Goal: Task Accomplishment & Management: Manage account settings

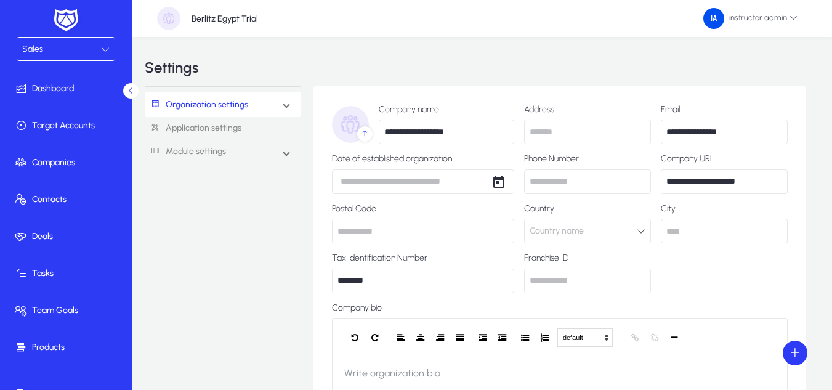
click at [81, 50] on div "Sales" at bounding box center [61, 49] width 79 height 16
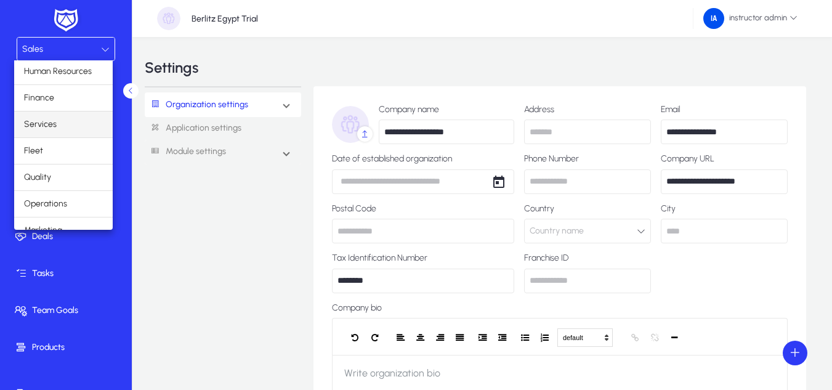
scroll to position [42, 0]
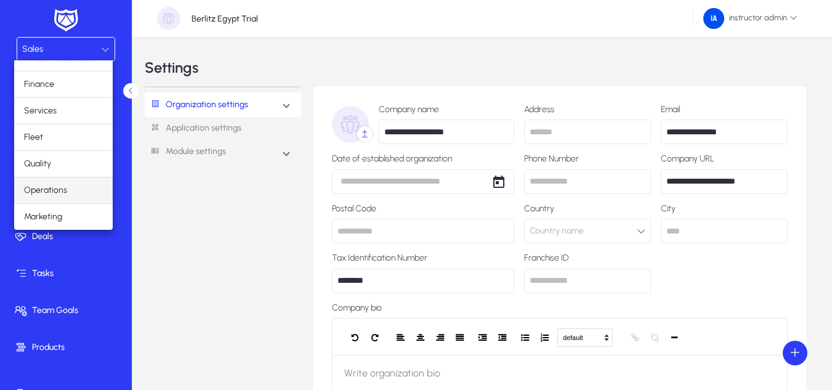
click at [70, 190] on mat-option "Operations" at bounding box center [63, 190] width 99 height 26
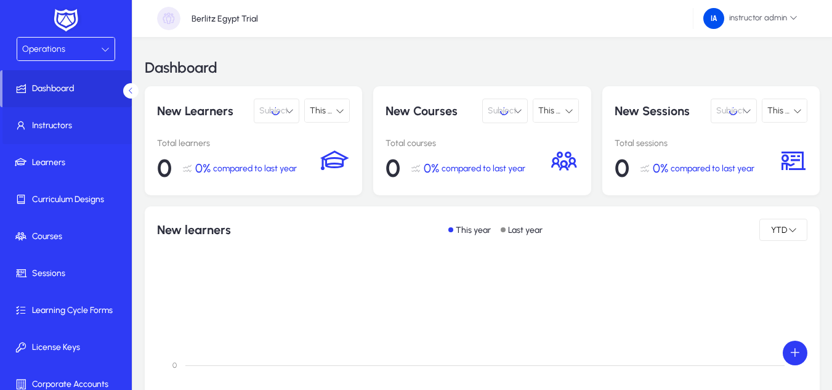
click at [49, 123] on span "Instructors" at bounding box center [68, 125] width 132 height 12
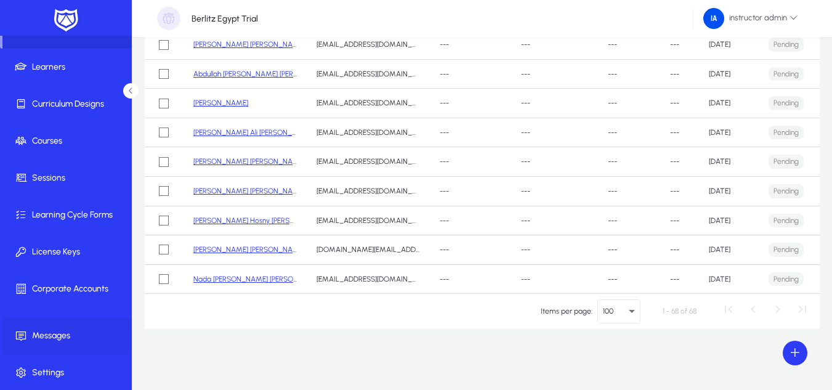
scroll to position [97, 0]
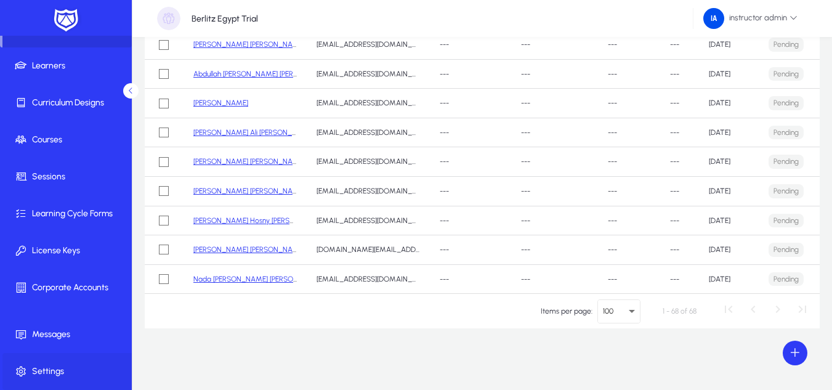
click at [70, 366] on span "Settings" at bounding box center [68, 371] width 132 height 12
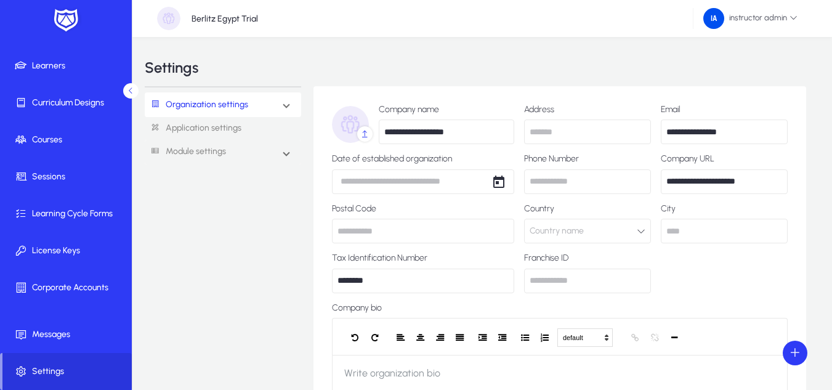
click at [245, 110] on link "Organization settings" at bounding box center [196, 105] width 103 height 23
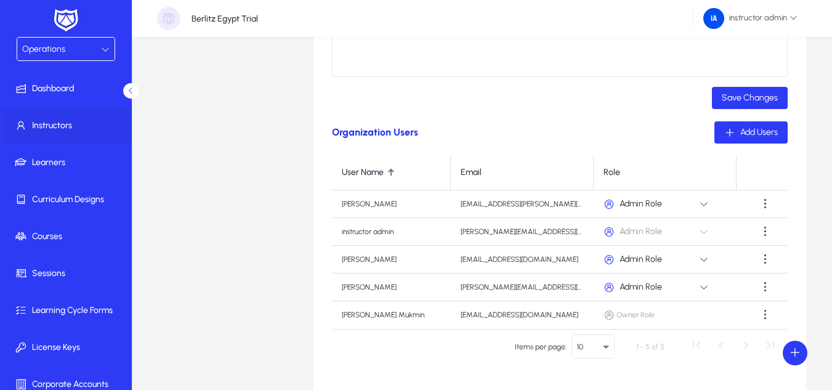
click at [79, 124] on span "Instructors" at bounding box center [68, 125] width 132 height 12
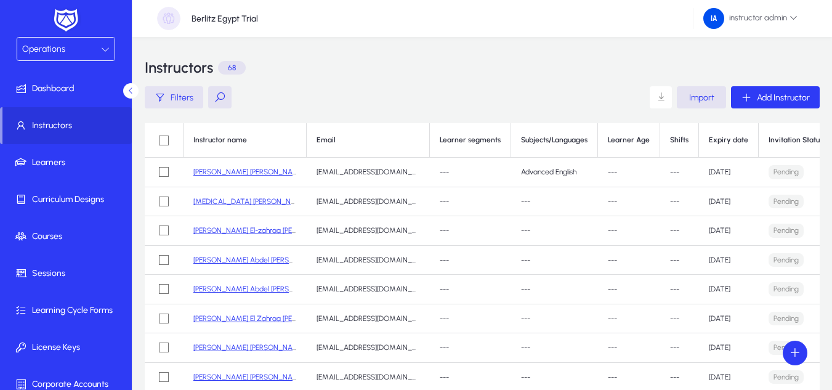
click at [182, 106] on span "button" at bounding box center [174, 98] width 58 height 30
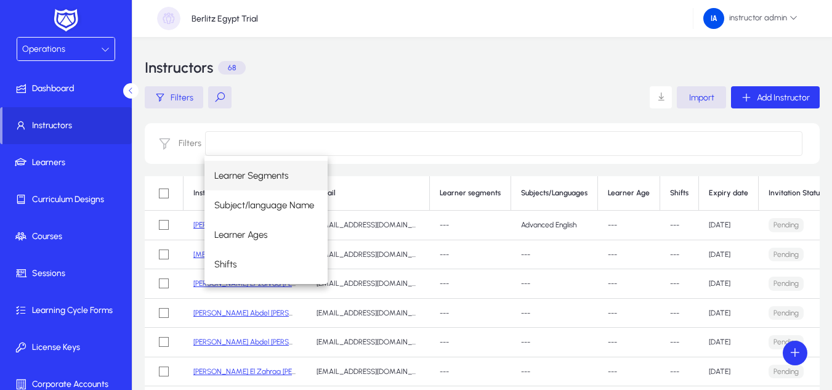
click at [260, 133] on input at bounding box center [503, 143] width 597 height 25
click at [302, 82] on div "Instructors 68" at bounding box center [482, 67] width 675 height 37
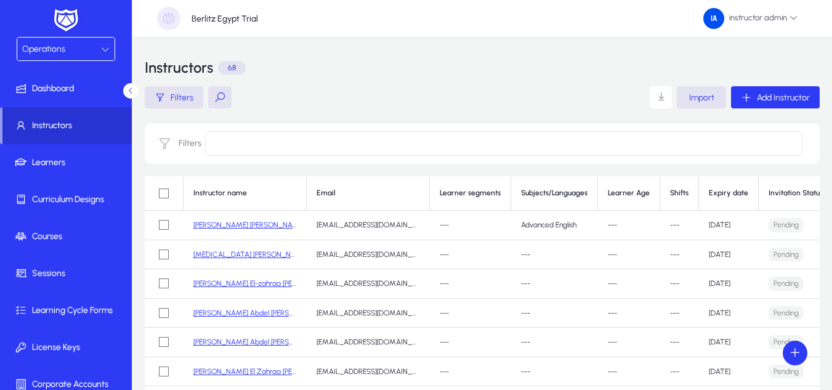
click at [56, 121] on span "Instructors" at bounding box center [66, 125] width 129 height 12
click at [235, 146] on input at bounding box center [503, 143] width 597 height 25
type input "*"
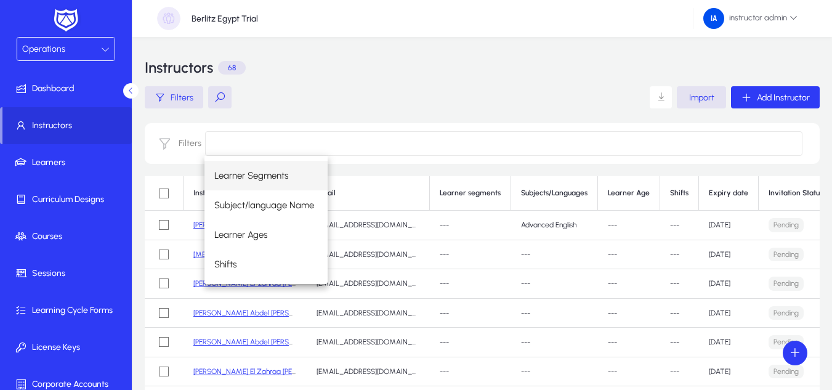
click at [340, 73] on div "Instructors 68" at bounding box center [482, 67] width 675 height 37
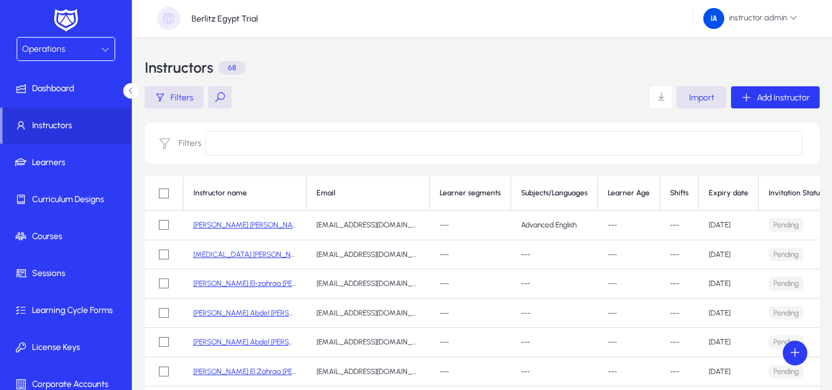
click at [276, 145] on input at bounding box center [503, 143] width 597 height 25
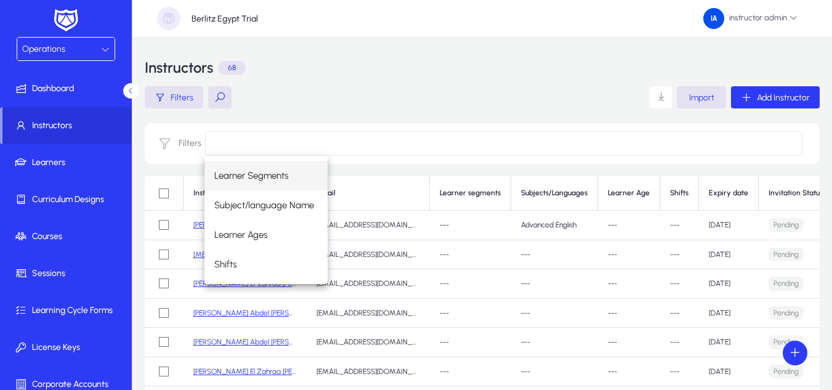
click at [414, 97] on div "Filters Import Add Instructor" at bounding box center [482, 97] width 675 height 22
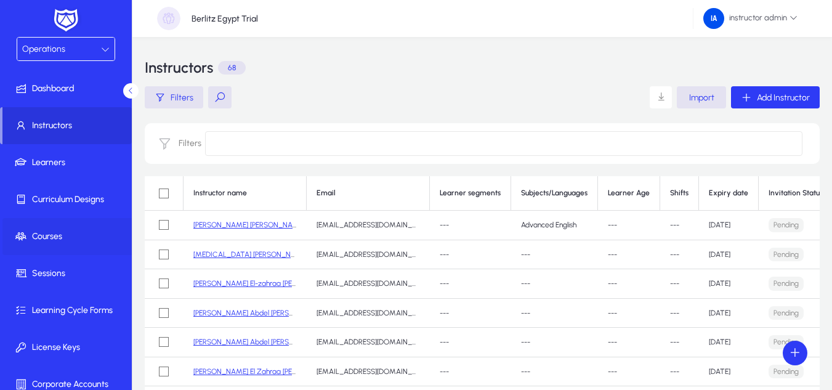
click at [44, 247] on span at bounding box center [68, 237] width 132 height 30
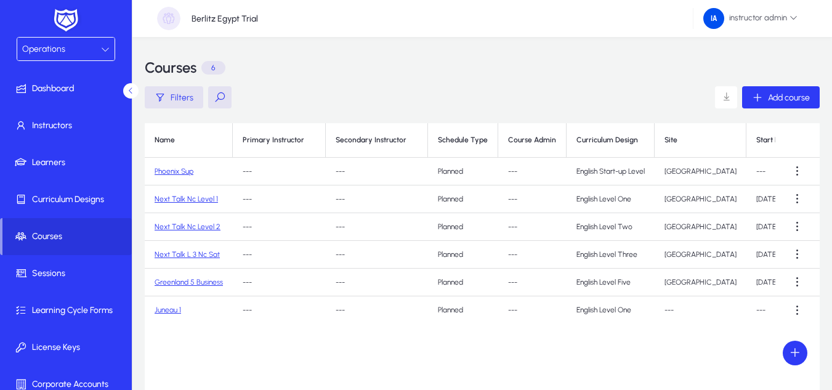
click at [175, 177] on td "Phoenix Sup" at bounding box center [189, 172] width 88 height 28
click at [177, 171] on link "Phoenix Sup" at bounding box center [174, 171] width 39 height 9
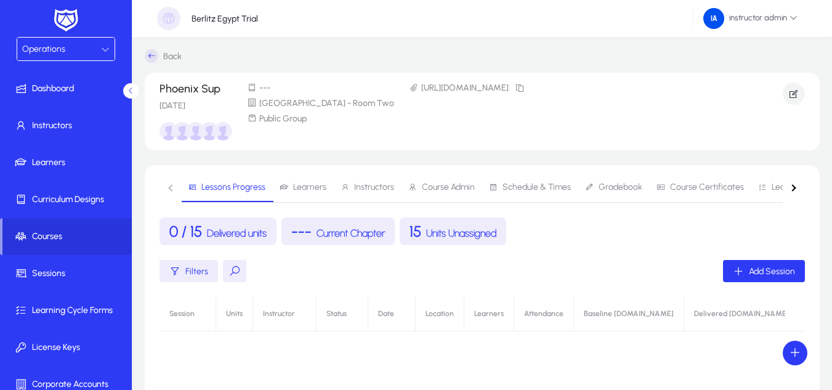
click at [358, 186] on span "Instructors" at bounding box center [374, 187] width 40 height 9
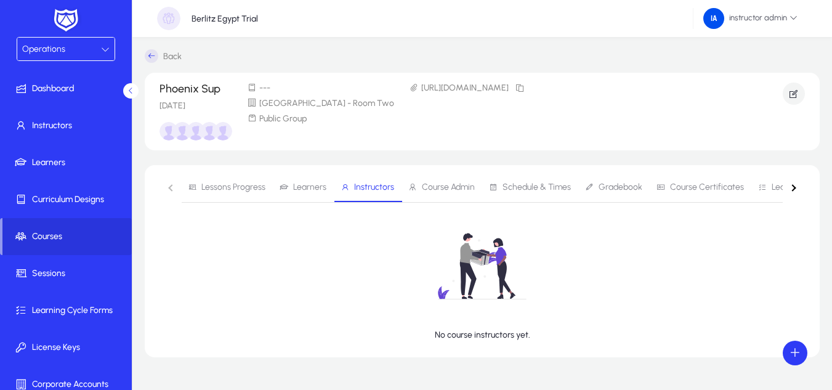
click at [317, 187] on span "Learners" at bounding box center [309, 187] width 33 height 9
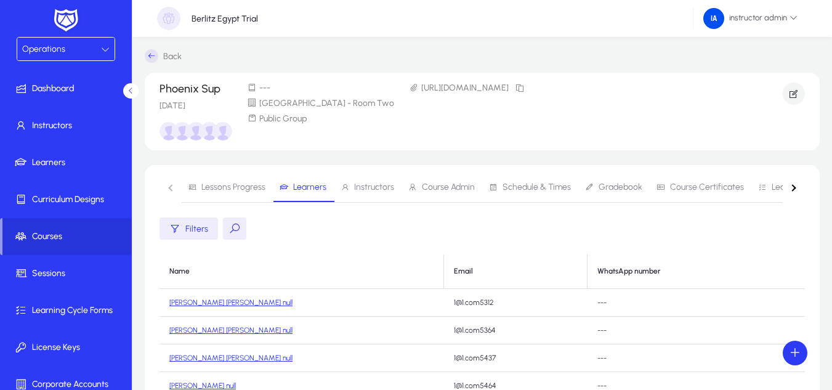
click at [388, 183] on span "Instructors" at bounding box center [374, 187] width 40 height 9
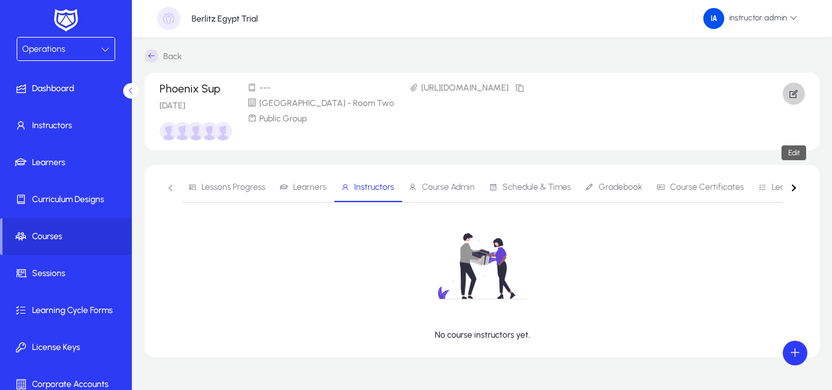
click at [800, 91] on span "button" at bounding box center [794, 94] width 22 height 30
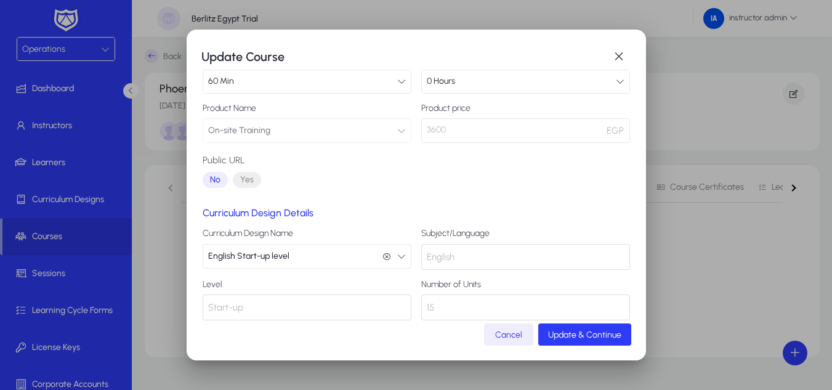
scroll to position [150, 0]
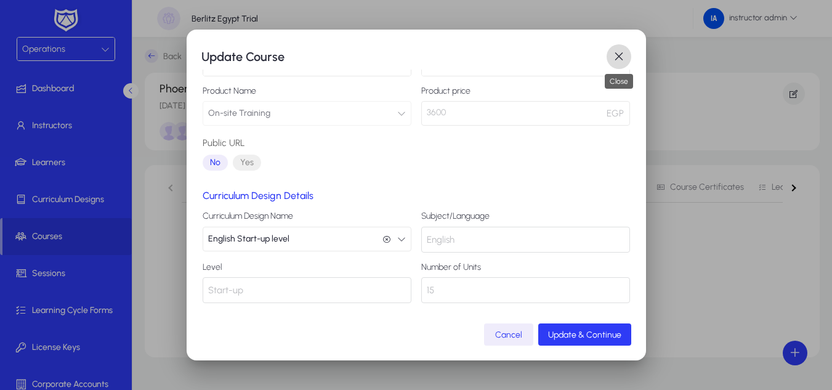
click at [607, 55] on span "button" at bounding box center [618, 56] width 25 height 25
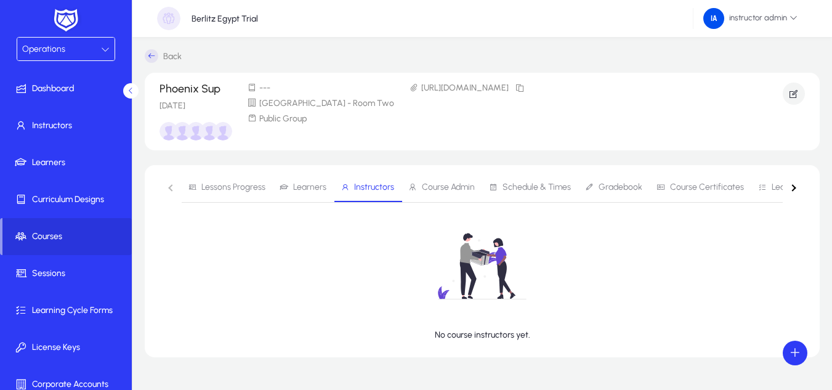
click at [155, 58] on icon at bounding box center [152, 56] width 14 height 14
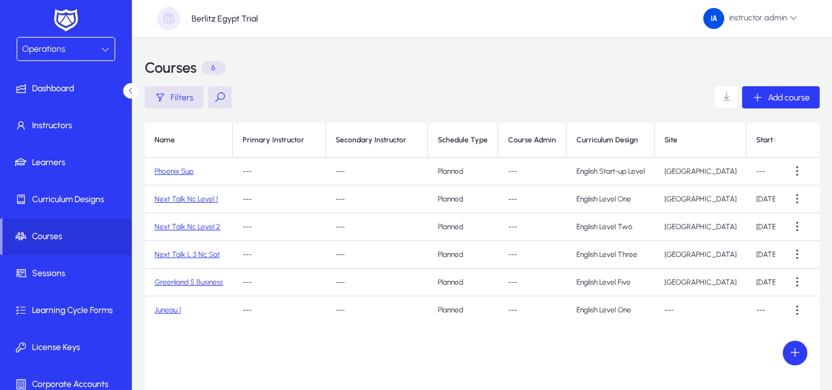
click at [190, 170] on link "Phoenix Sup" at bounding box center [174, 171] width 39 height 9
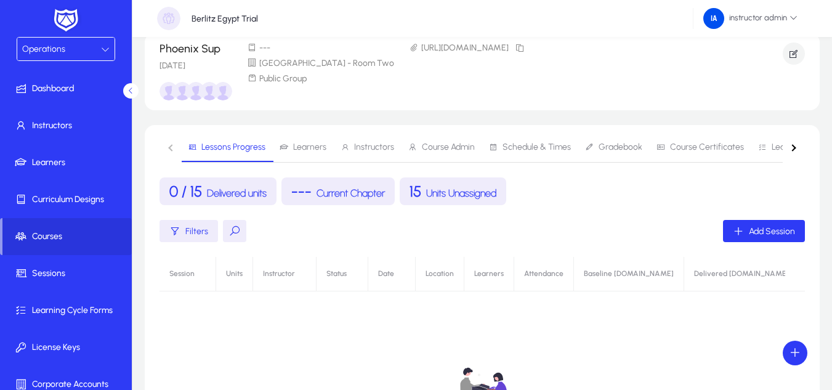
scroll to position [62, 0]
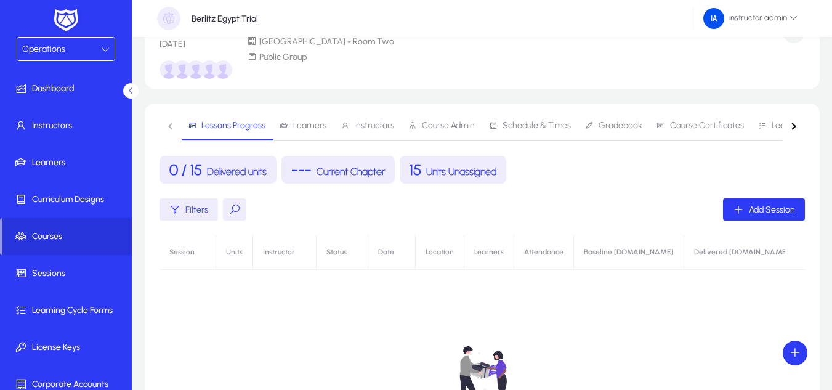
click at [365, 126] on span "Instructors" at bounding box center [374, 125] width 40 height 9
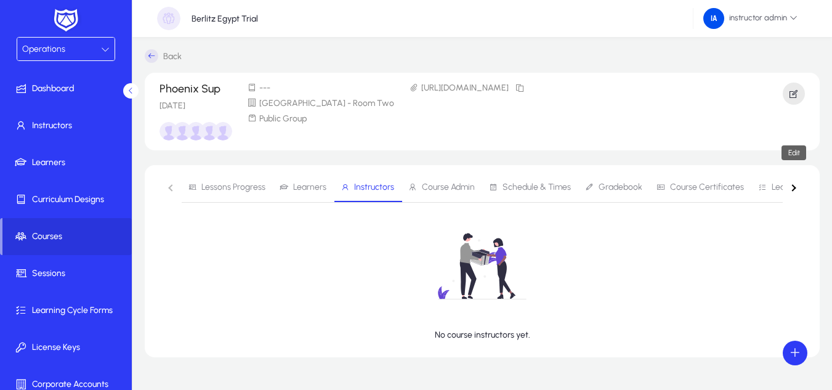
click at [789, 88] on icon "button" at bounding box center [793, 93] width 11 height 11
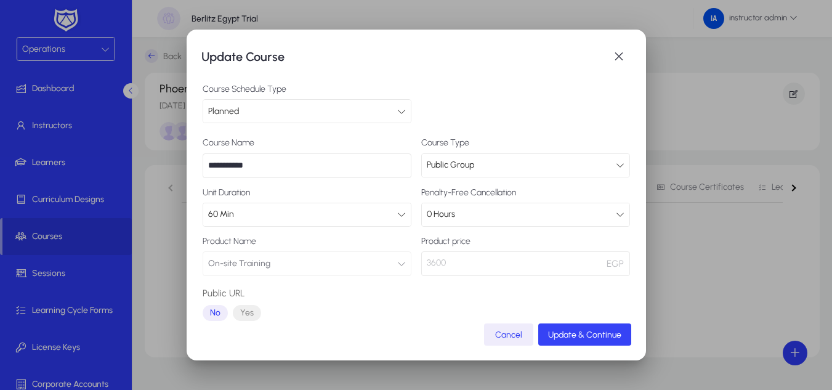
click at [568, 326] on span "submit" at bounding box center [584, 335] width 93 height 30
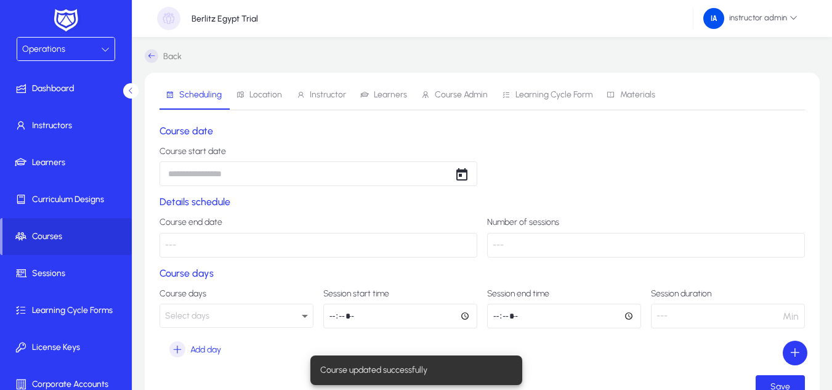
click at [320, 91] on span "Instructor" at bounding box center [328, 95] width 36 height 9
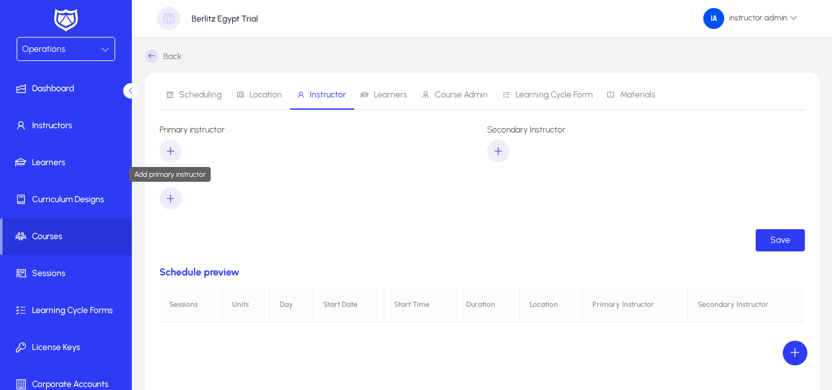
click at [172, 145] on icon "button" at bounding box center [170, 150] width 11 height 11
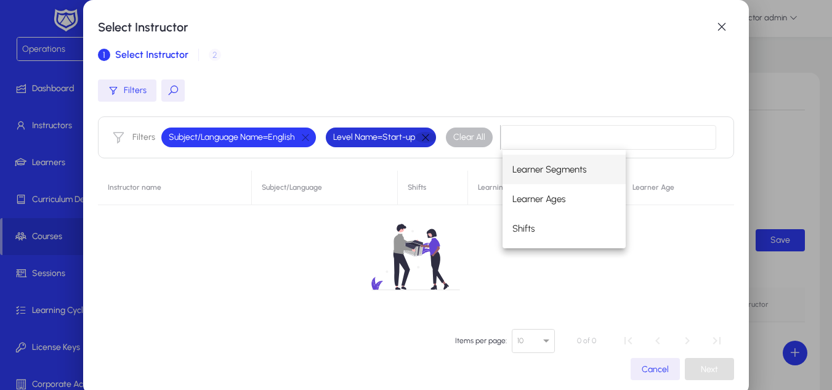
click at [431, 137] on button "button" at bounding box center [425, 137] width 21 height 11
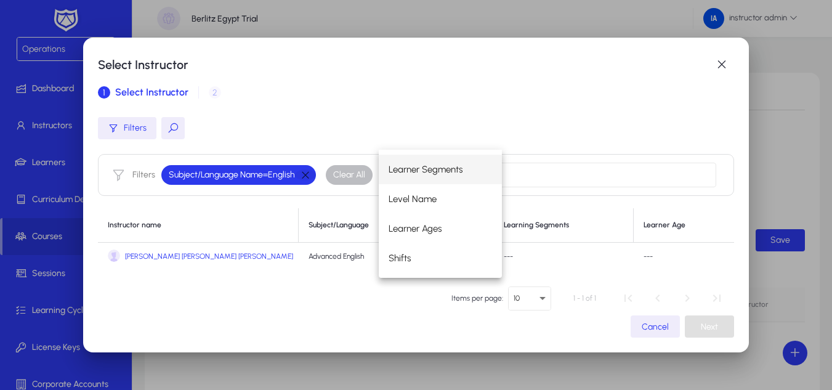
click at [307, 177] on button "button" at bounding box center [305, 174] width 21 height 11
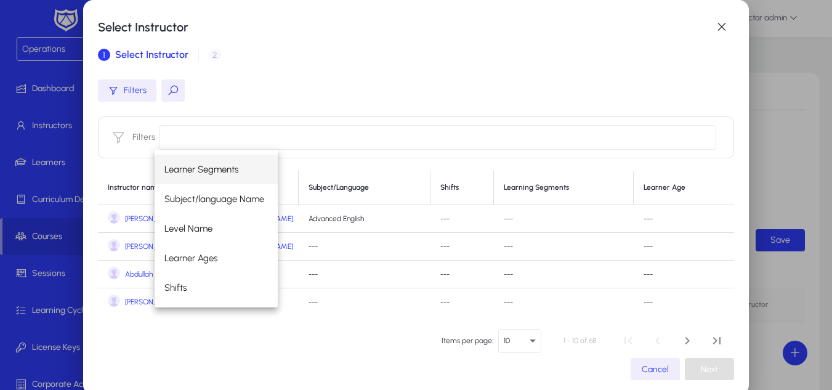
click at [340, 133] on input at bounding box center [437, 137] width 557 height 25
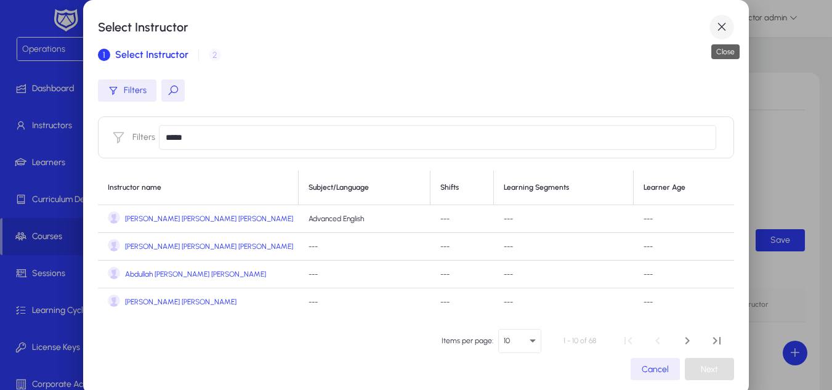
type input "*****"
click at [719, 25] on span "button" at bounding box center [721, 27] width 25 height 25
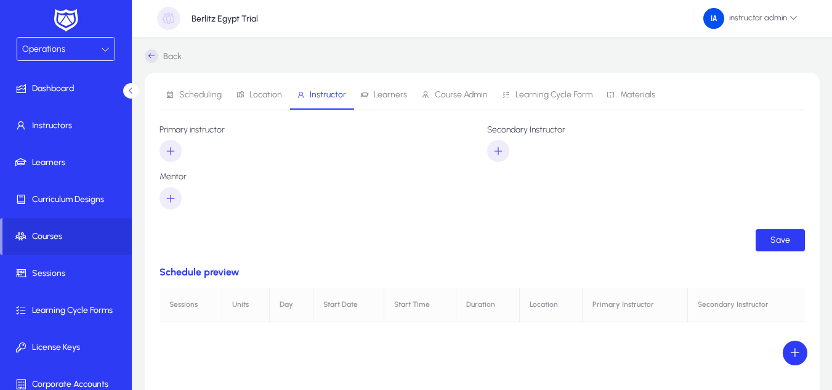
click at [180, 58] on link "Back" at bounding box center [163, 56] width 37 height 14
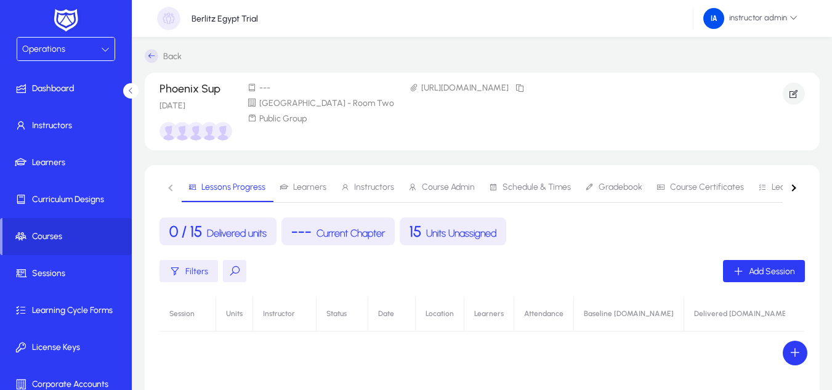
click at [173, 58] on link "Back" at bounding box center [163, 56] width 37 height 14
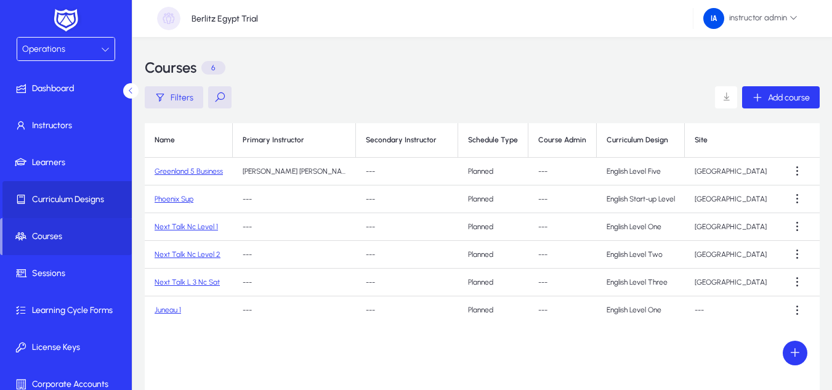
click at [94, 206] on span at bounding box center [68, 200] width 132 height 30
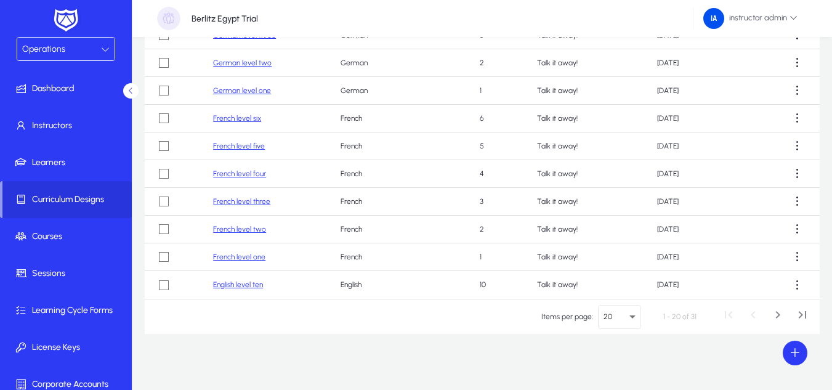
scroll to position [138, 0]
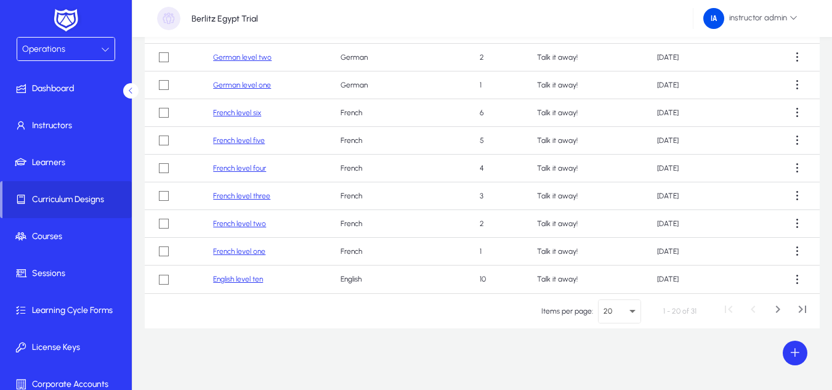
click at [629, 310] on icon "Select page" at bounding box center [632, 311] width 15 height 15
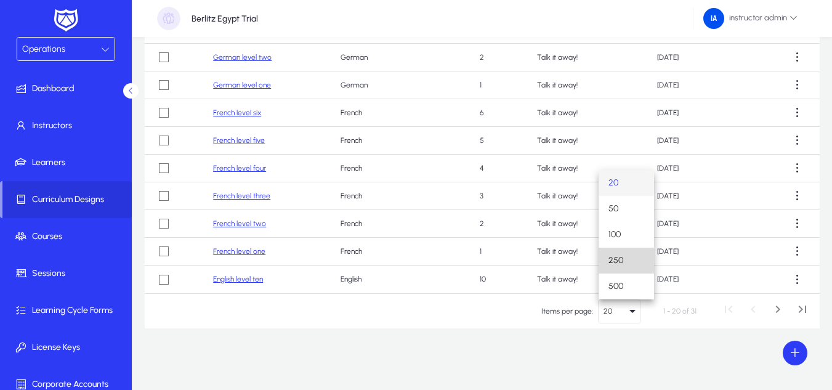
click at [628, 249] on mat-option "250" at bounding box center [625, 261] width 55 height 26
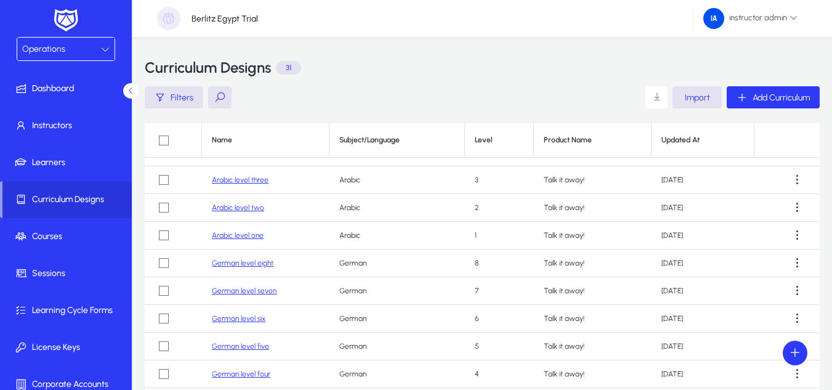
scroll to position [0, 0]
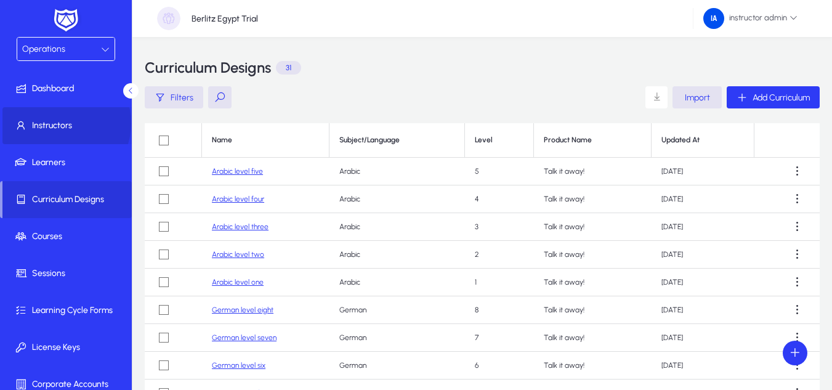
click at [59, 124] on span "Instructors" at bounding box center [68, 125] width 132 height 12
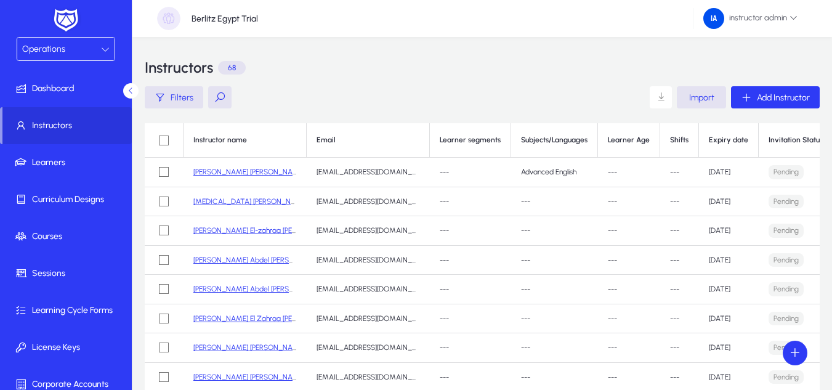
click at [216, 96] on button at bounding box center [219, 97] width 23 height 22
type input "*"
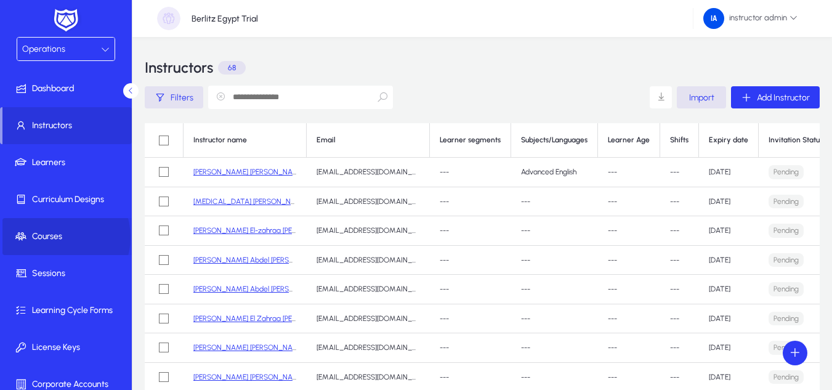
click at [55, 238] on span "Courses" at bounding box center [68, 236] width 132 height 12
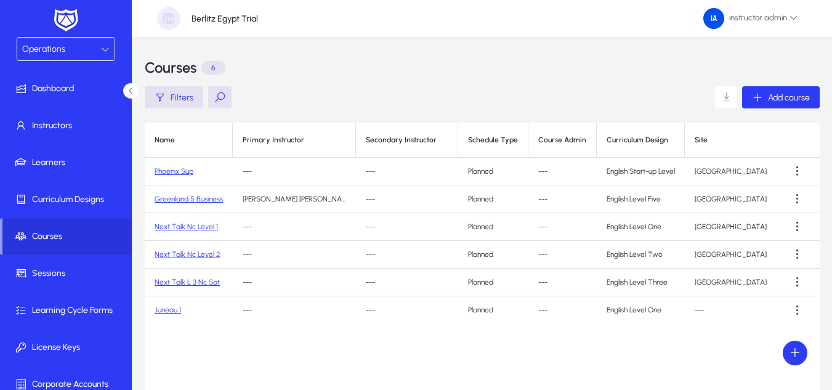
click at [175, 173] on link "Phoenix Sup" at bounding box center [174, 171] width 39 height 9
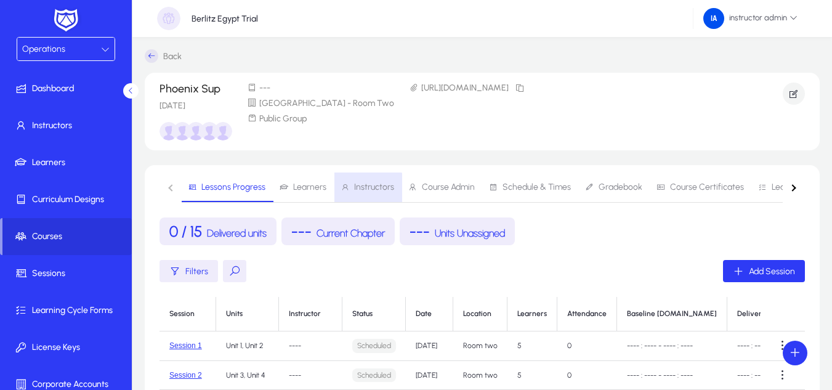
click at [365, 189] on span "Instructors" at bounding box center [374, 187] width 40 height 9
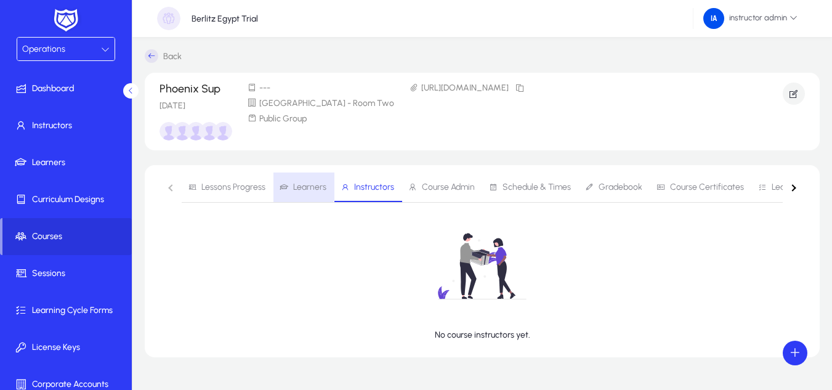
click at [286, 185] on icon at bounding box center [284, 187] width 9 height 9
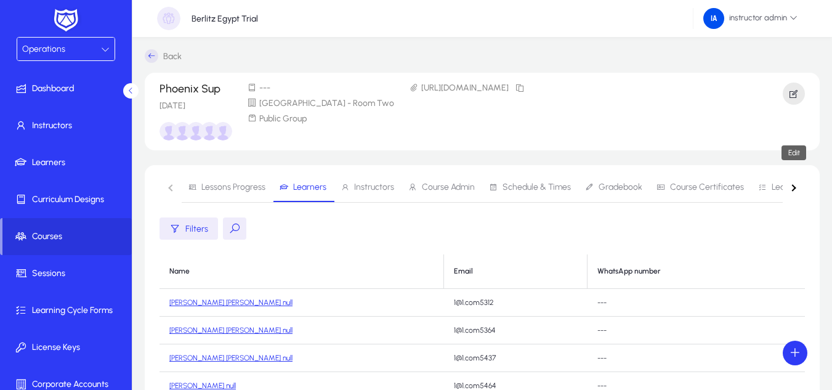
click at [793, 86] on span "button" at bounding box center [794, 94] width 22 height 30
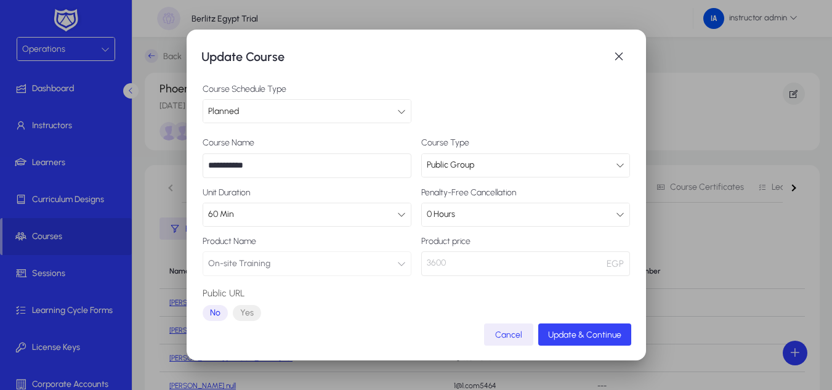
click at [589, 329] on button "Update & Continue" at bounding box center [584, 334] width 93 height 22
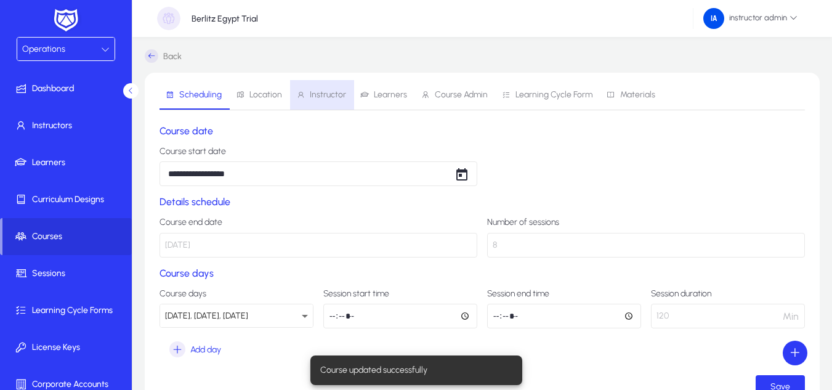
click at [329, 98] on span "Instructor" at bounding box center [328, 95] width 36 height 9
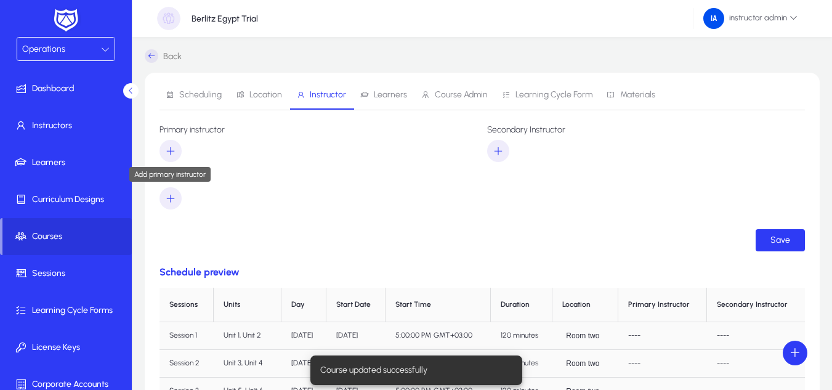
click at [168, 147] on icon "button" at bounding box center [170, 150] width 11 height 11
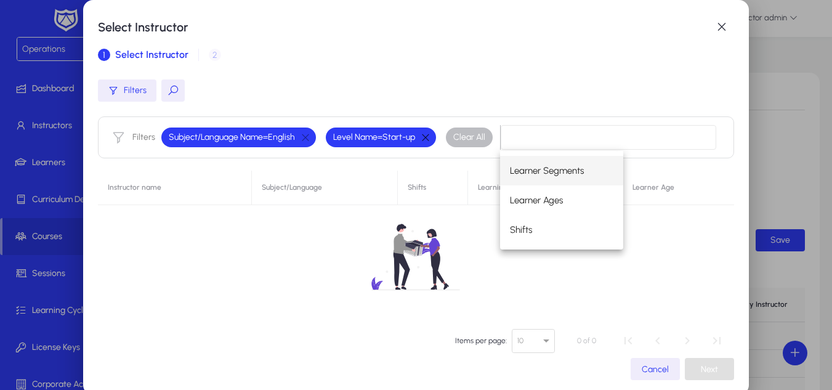
click at [425, 137] on button "button" at bounding box center [425, 137] width 21 height 11
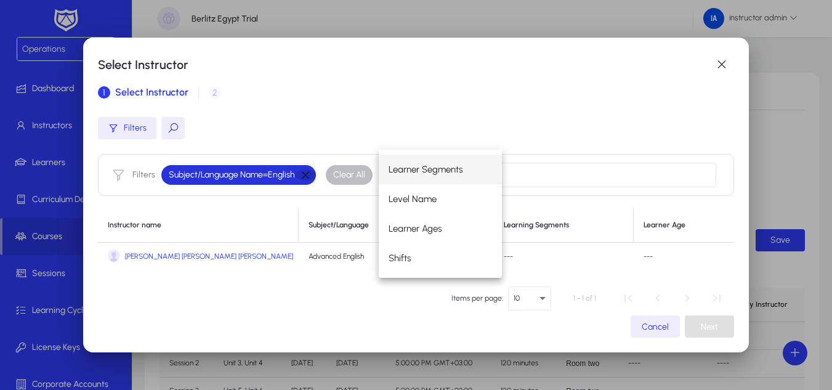
click at [308, 173] on button "button" at bounding box center [305, 174] width 21 height 11
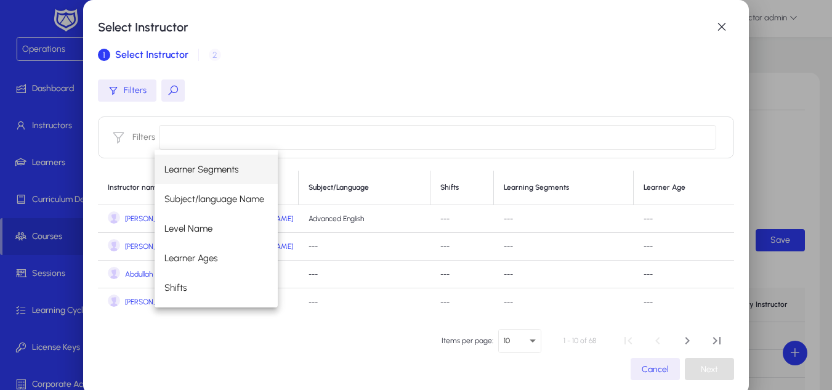
click at [312, 134] on input at bounding box center [437, 137] width 557 height 25
click at [229, 84] on div "Filters" at bounding box center [416, 90] width 636 height 22
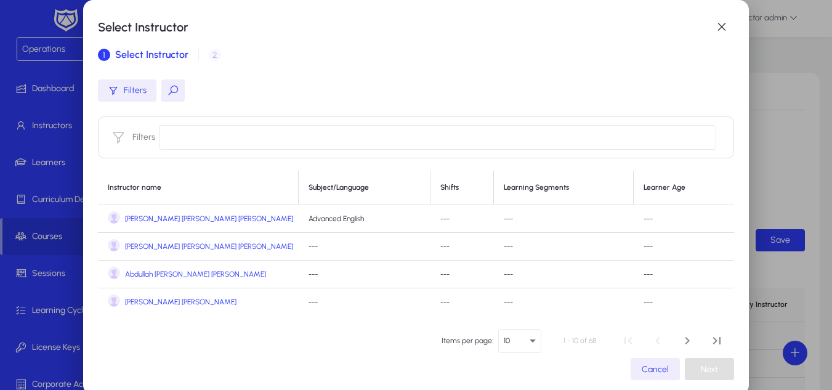
click at [171, 91] on button at bounding box center [172, 90] width 23 height 22
type input "*****"
click at [390, 78] on mat-dialog-content "Filters ***** Filters Instructor name Subject/Language Shifts Learning Segments…" at bounding box center [416, 196] width 636 height 253
click at [169, 92] on icon "button" at bounding box center [174, 90] width 10 height 10
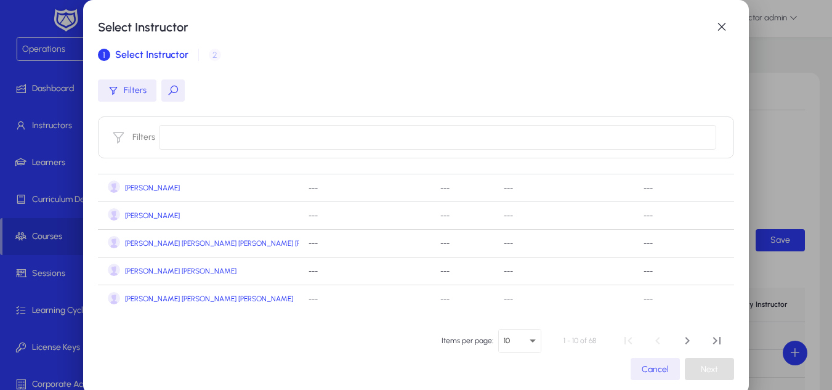
click at [174, 92] on button at bounding box center [172, 90] width 23 height 22
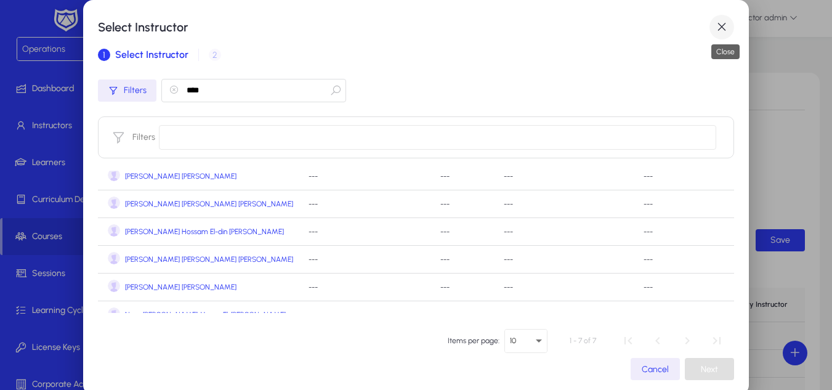
type input "****"
click at [725, 31] on span "button" at bounding box center [721, 27] width 25 height 25
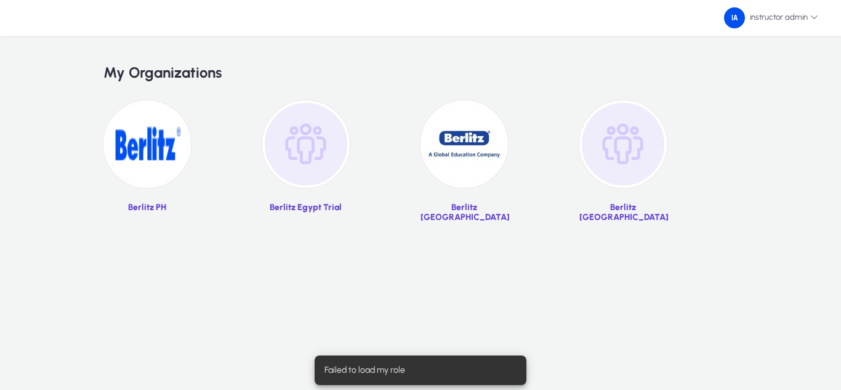
click at [323, 157] on img at bounding box center [305, 143] width 87 height 87
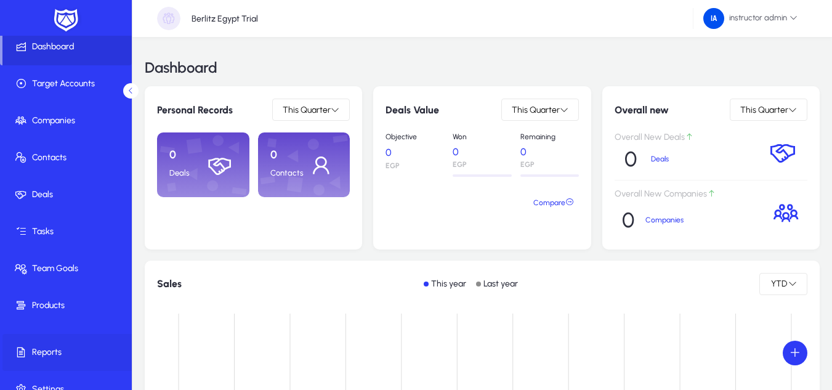
scroll to position [60, 0]
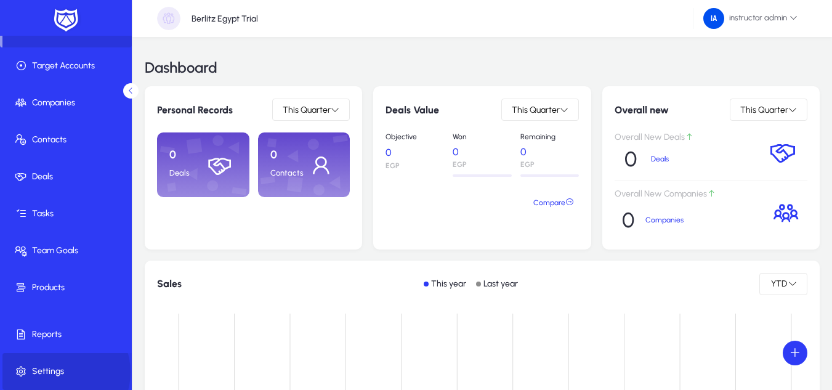
click at [60, 372] on span "Settings" at bounding box center [68, 371] width 132 height 12
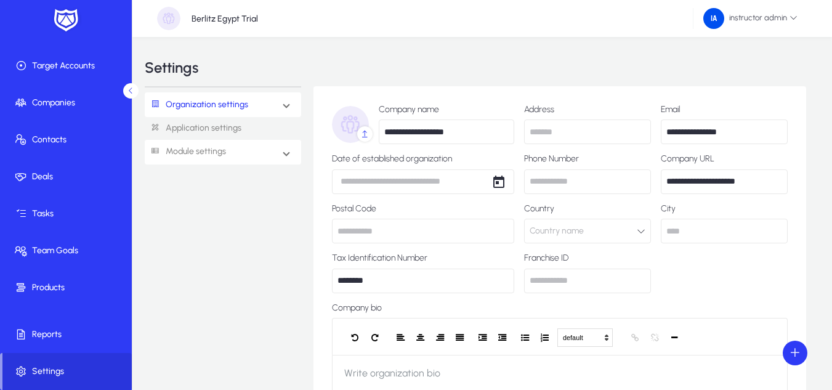
click at [207, 150] on link "Module settings" at bounding box center [185, 151] width 81 height 23
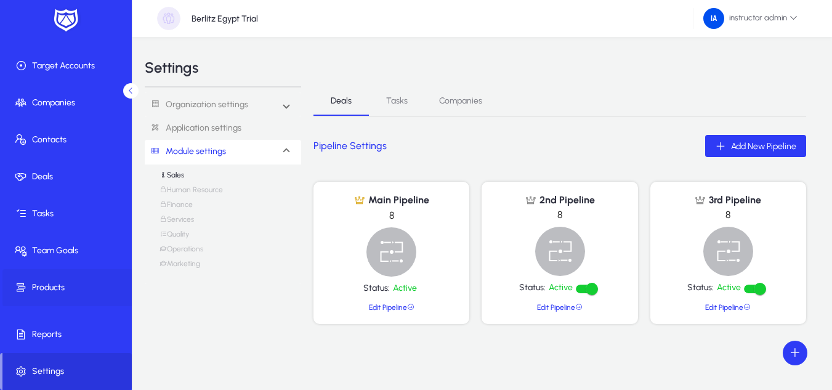
click at [46, 292] on span "Products" at bounding box center [68, 287] width 132 height 12
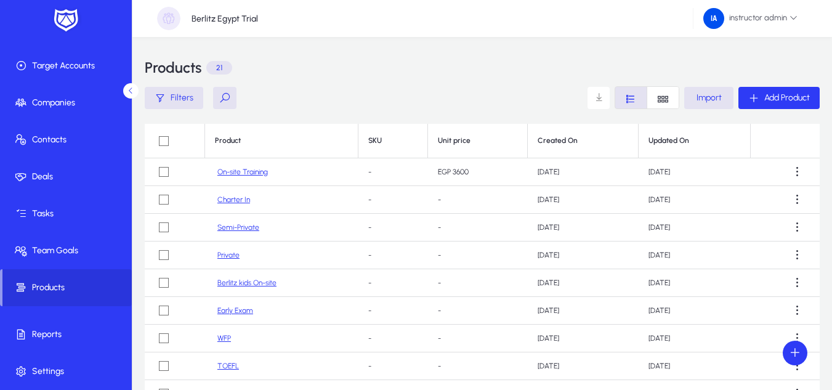
click at [241, 171] on link "On-site Training" at bounding box center [242, 171] width 50 height 9
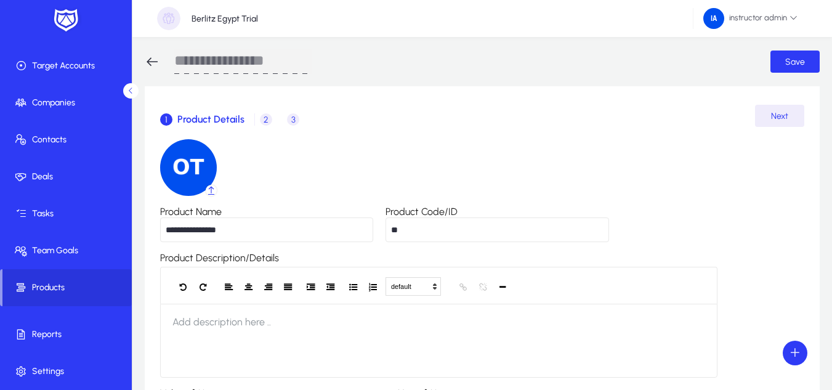
click at [262, 122] on span "2" at bounding box center [266, 119] width 12 height 12
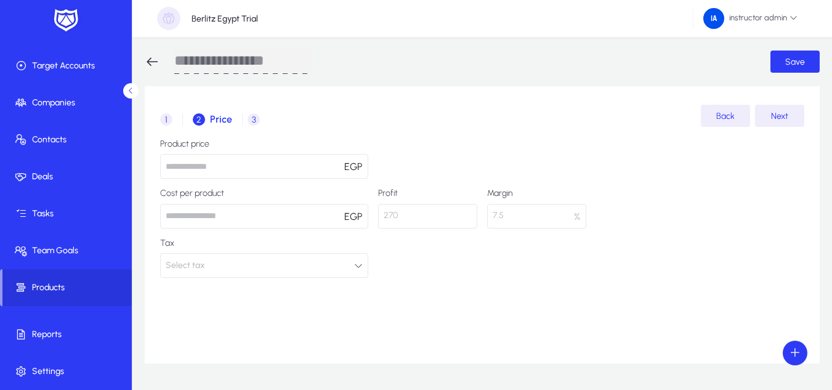
click at [166, 119] on span "1" at bounding box center [166, 119] width 12 height 12
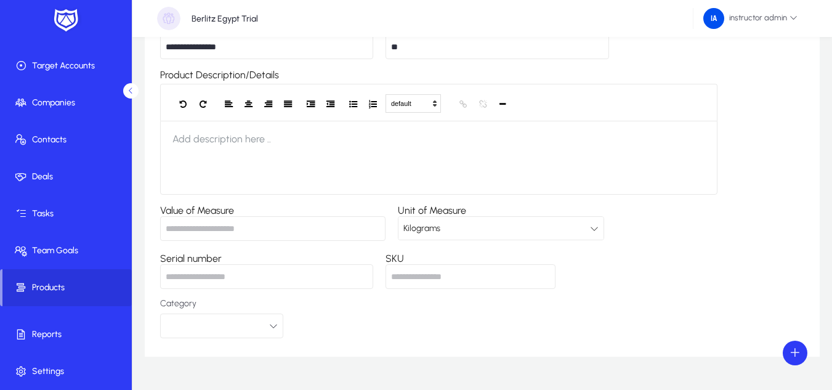
scroll to position [211, 0]
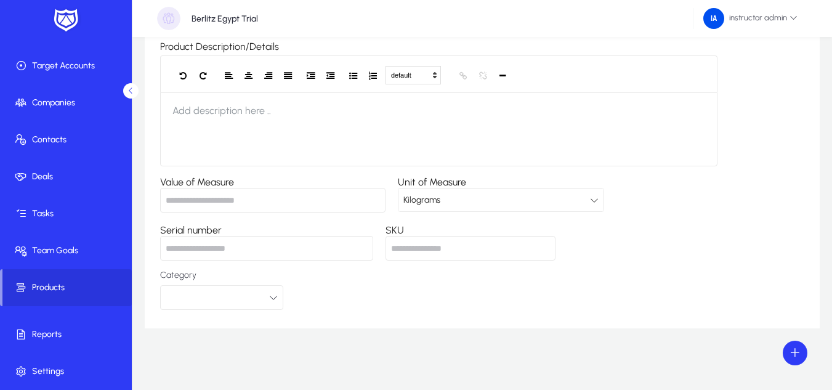
click at [273, 197] on input "Value of Measure" at bounding box center [272, 200] width 225 height 25
click at [422, 203] on span "Kilograms" at bounding box center [421, 200] width 37 height 10
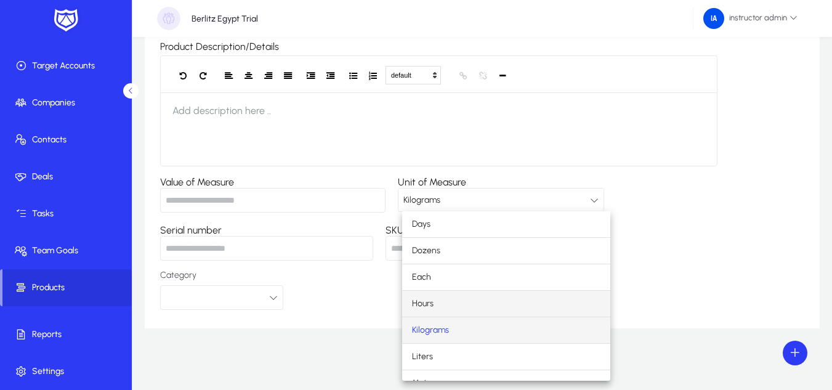
click at [448, 296] on mat-option "Hours" at bounding box center [506, 304] width 208 height 26
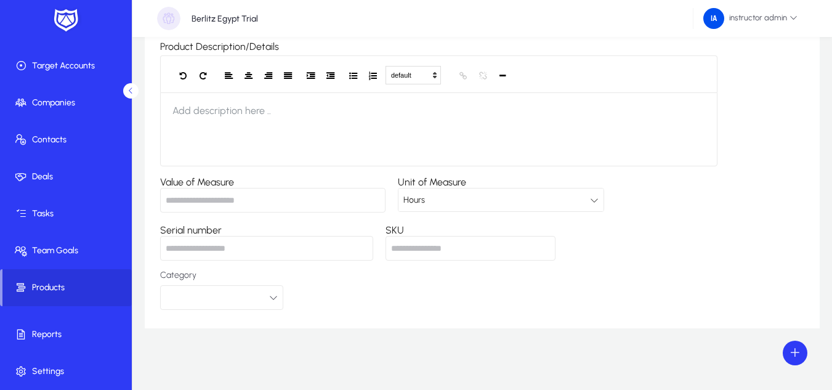
click at [321, 206] on input "Value of Measure" at bounding box center [272, 200] width 225 height 25
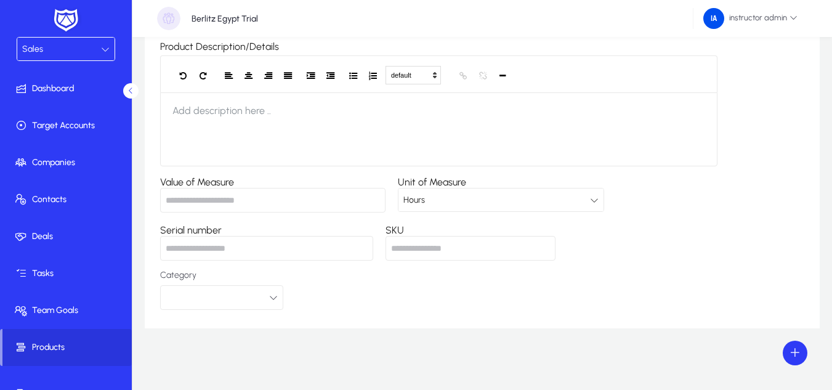
click at [60, 42] on div "Sales" at bounding box center [61, 49] width 79 height 16
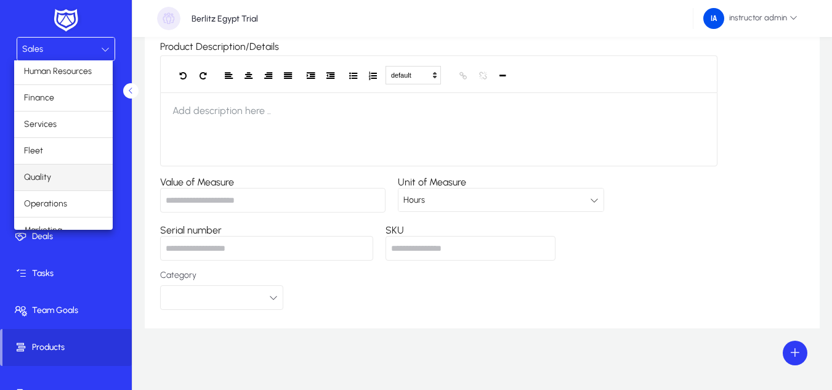
scroll to position [42, 0]
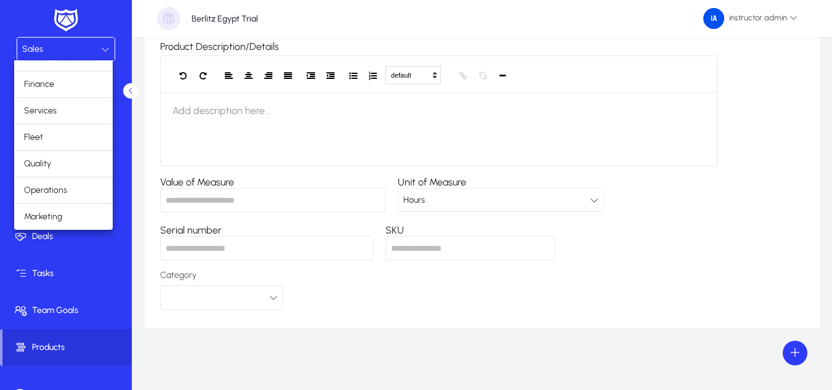
click at [365, 360] on div at bounding box center [416, 195] width 832 height 390
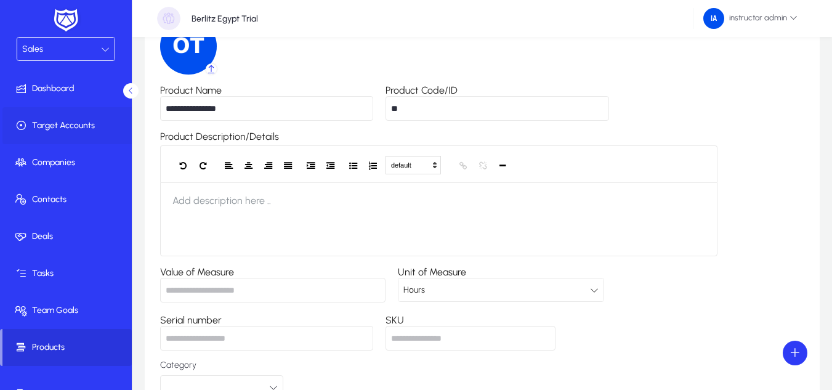
scroll to position [0, 0]
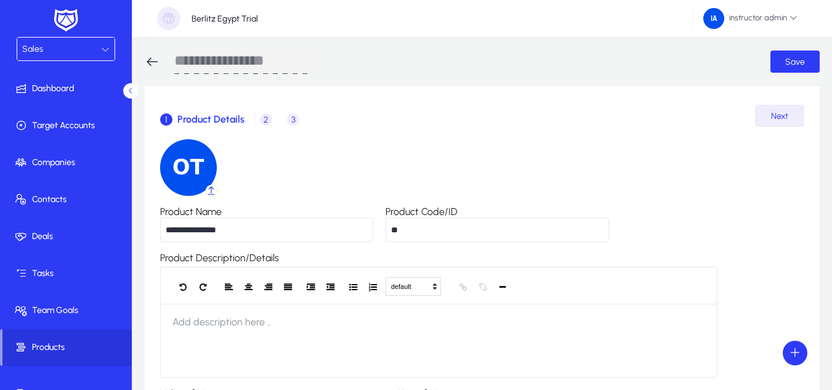
click at [265, 126] on span "2 Price" at bounding box center [268, 120] width 27 height 30
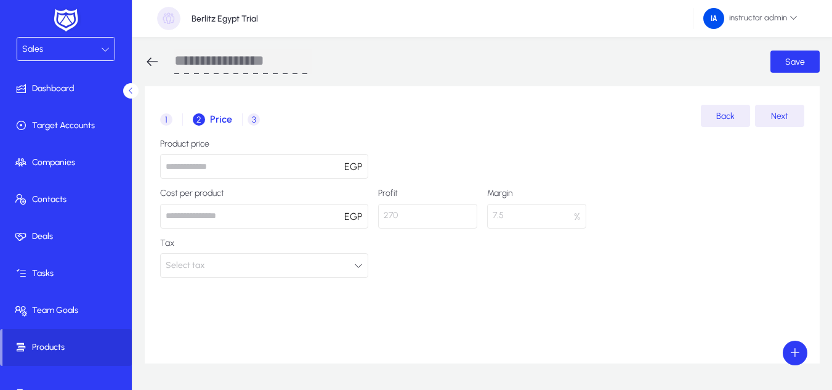
click at [167, 123] on span "1" at bounding box center [166, 119] width 12 height 12
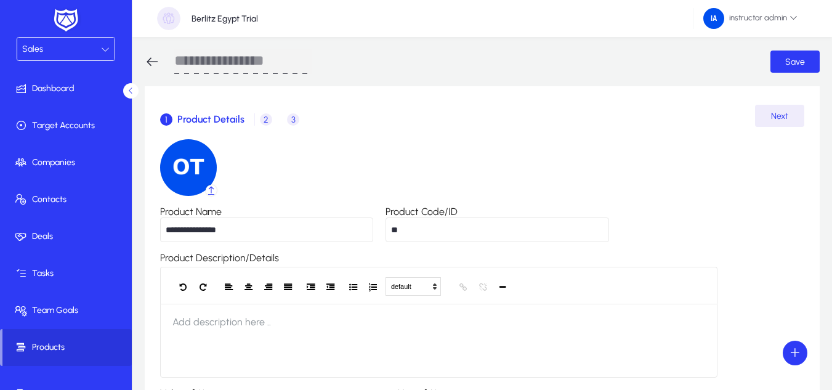
click at [65, 46] on div "Sales" at bounding box center [61, 49] width 79 height 16
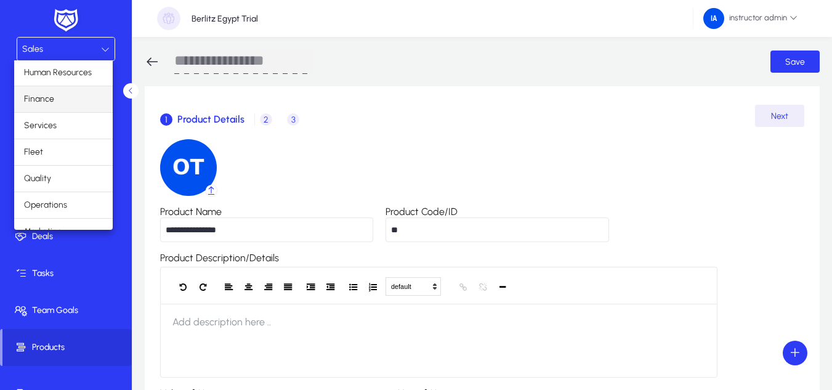
scroll to position [42, 0]
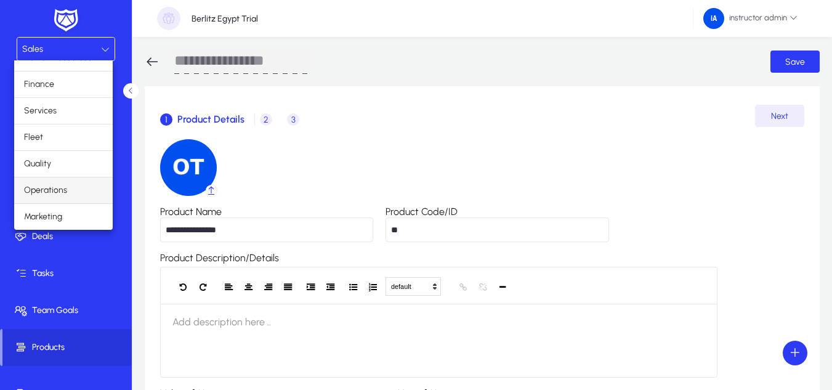
click at [65, 186] on span "Operations" at bounding box center [45, 190] width 43 height 15
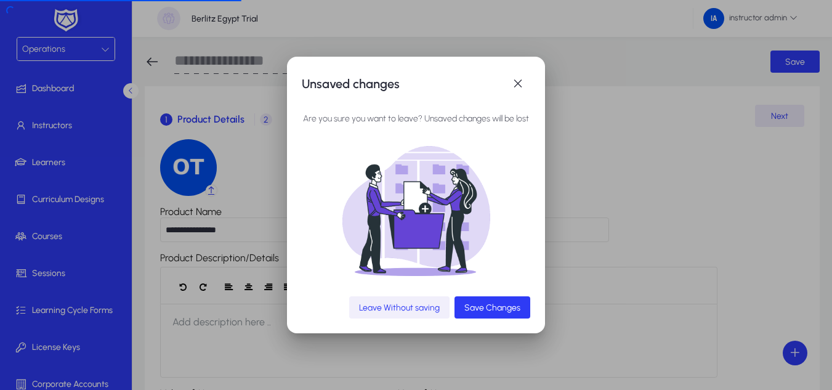
click at [400, 310] on span "Leave Without saving" at bounding box center [399, 307] width 81 height 10
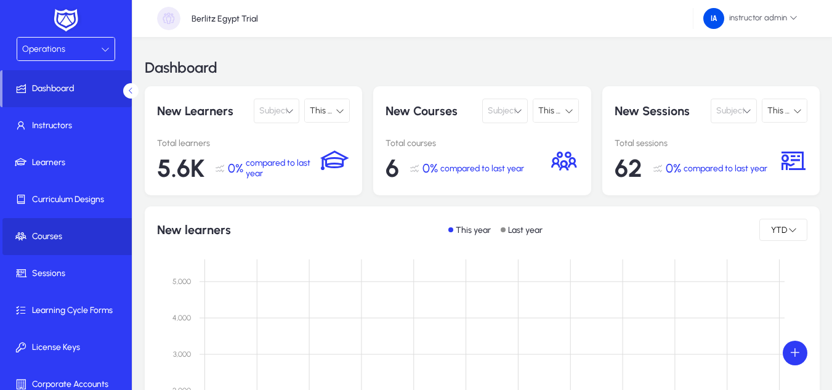
click at [70, 230] on span "Courses" at bounding box center [68, 236] width 132 height 12
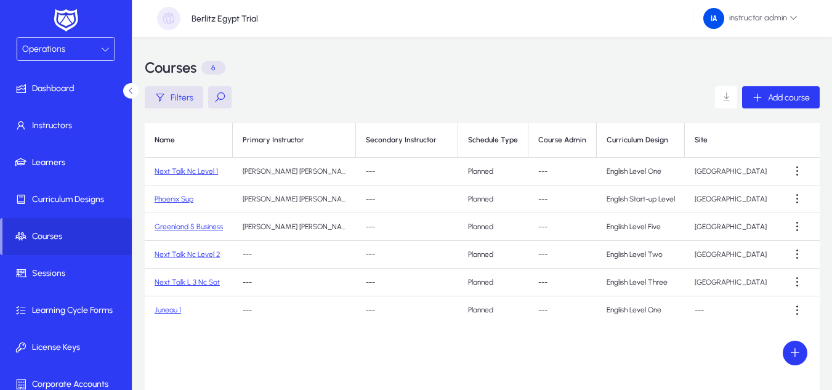
click at [201, 172] on link "Next Talk Nc Level 1" at bounding box center [186, 171] width 63 height 9
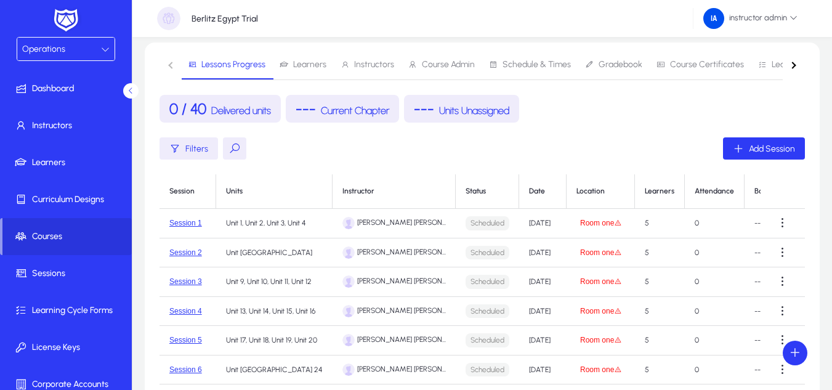
scroll to position [123, 0]
click at [625, 222] on button "Room one" at bounding box center [600, 222] width 49 height 10
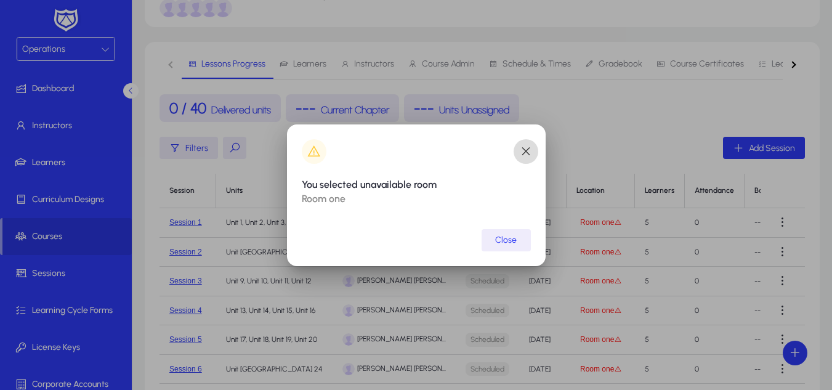
click at [522, 153] on span "button" at bounding box center [526, 151] width 25 height 25
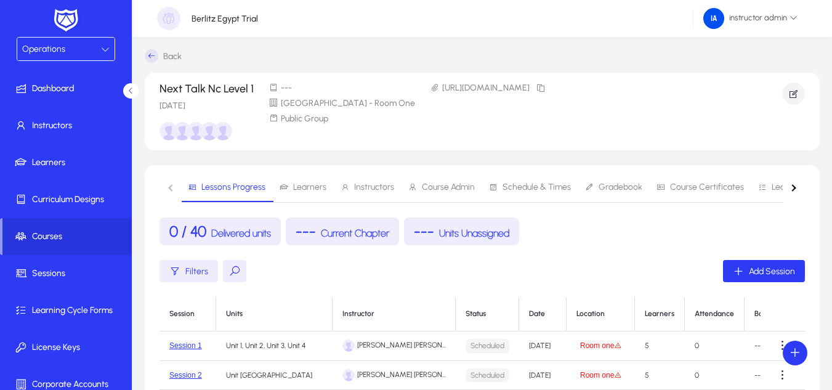
click at [148, 53] on icon at bounding box center [152, 56] width 14 height 14
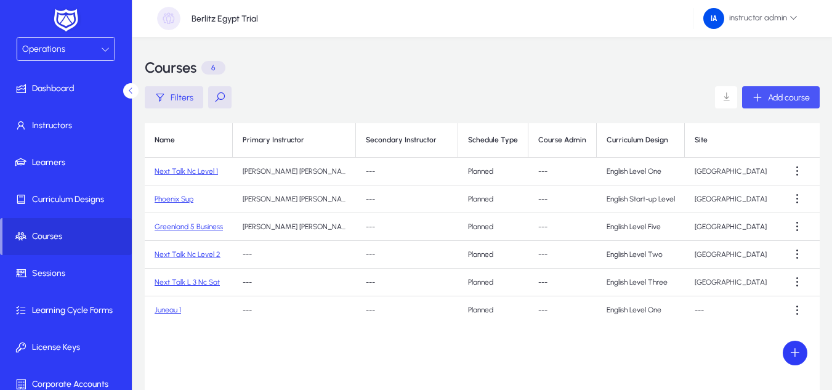
click at [792, 89] on span "button" at bounding box center [781, 98] width 78 height 30
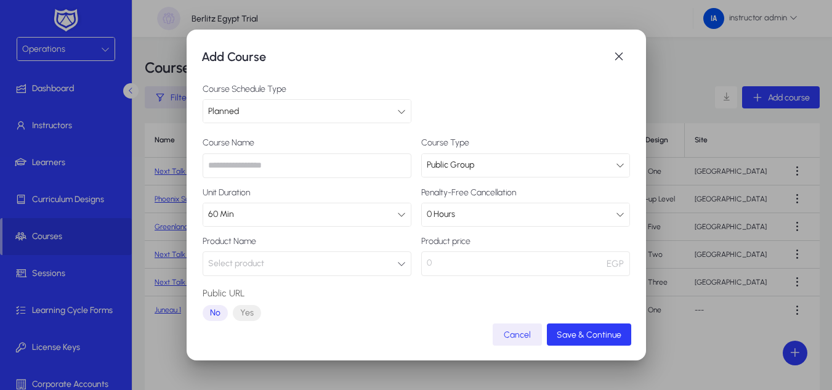
click at [318, 207] on div "60 Min" at bounding box center [302, 214] width 189 height 16
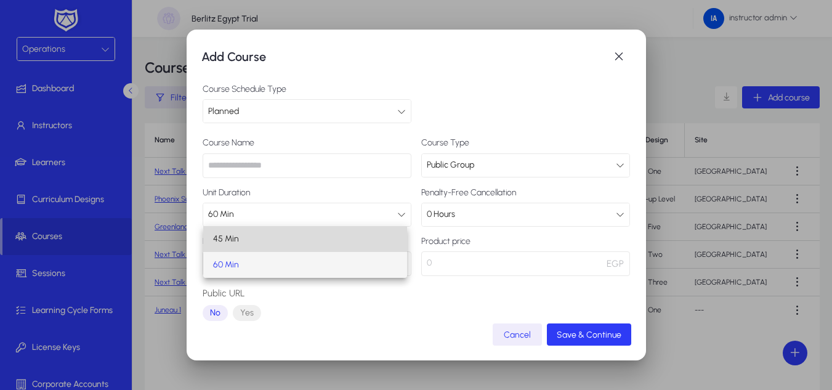
click at [289, 229] on mat-option "45 Min" at bounding box center [305, 239] width 204 height 26
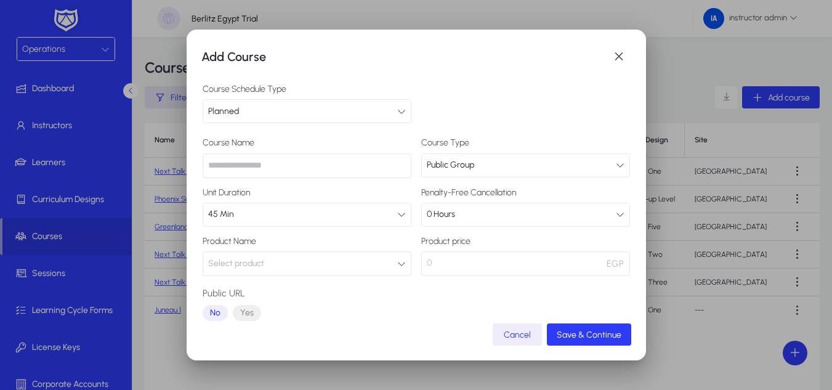
click at [344, 260] on button "Select product" at bounding box center [307, 263] width 209 height 25
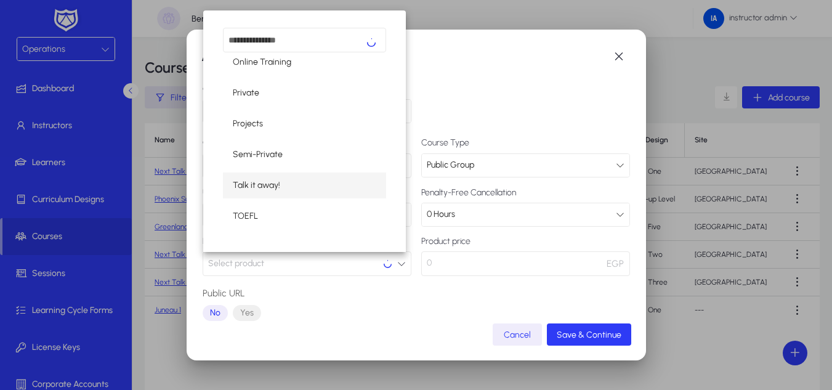
scroll to position [441, 0]
click at [313, 210] on mat-option "TOEFL" at bounding box center [305, 214] width 164 height 26
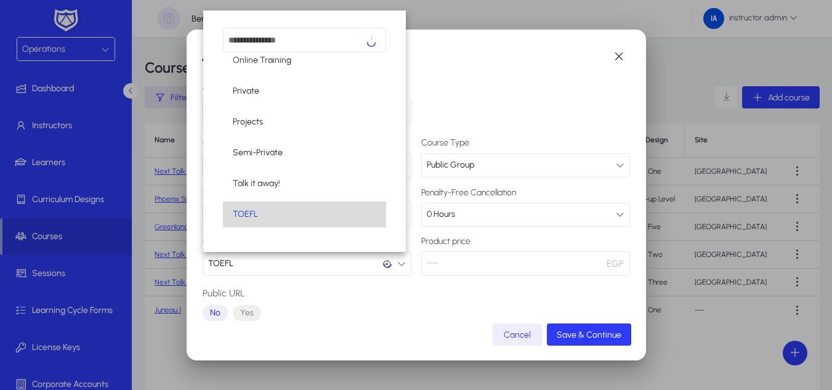
scroll to position [1, 0]
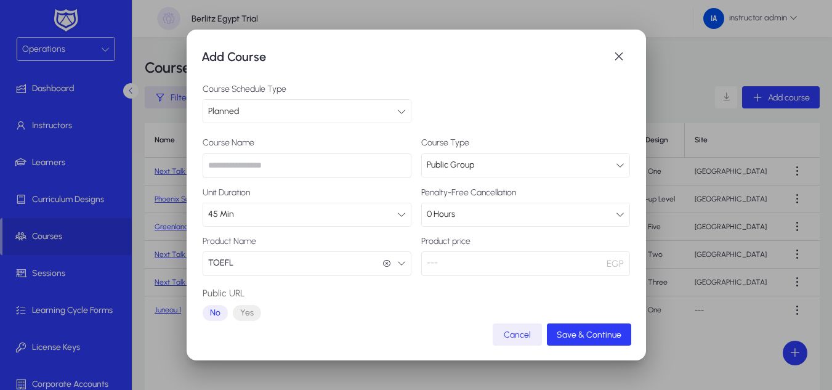
click at [352, 258] on button "TOEFL TOEFL" at bounding box center [307, 263] width 209 height 25
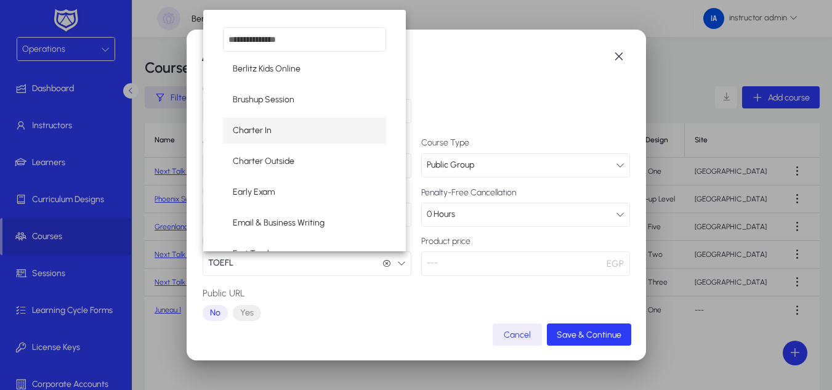
scroll to position [0, 0]
click at [296, 78] on mat-option "A Day In" at bounding box center [305, 70] width 164 height 26
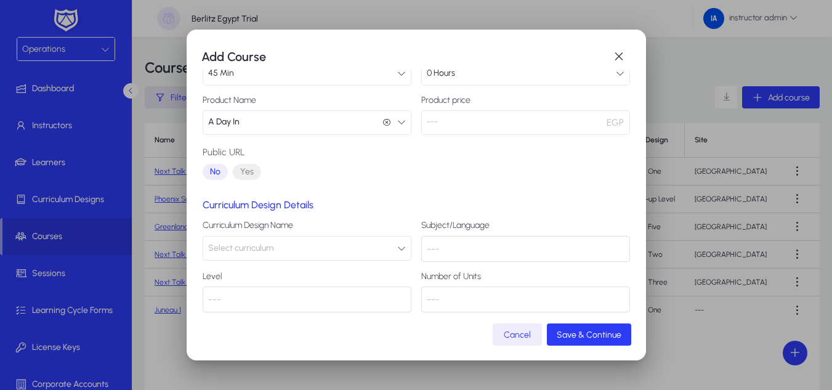
scroll to position [150, 0]
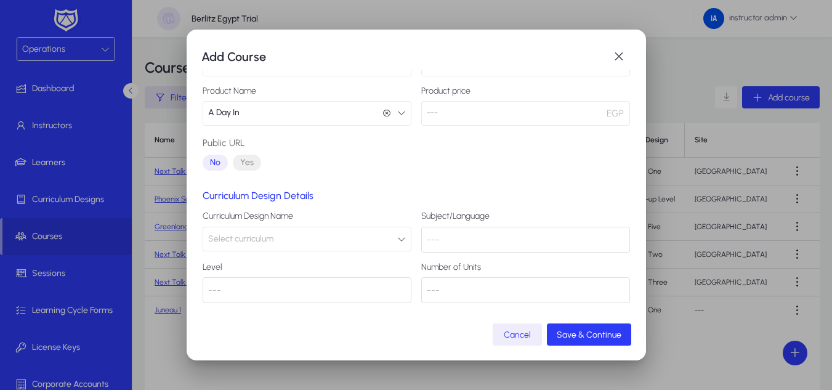
click at [385, 237] on button "Select curriculum" at bounding box center [307, 239] width 209 height 25
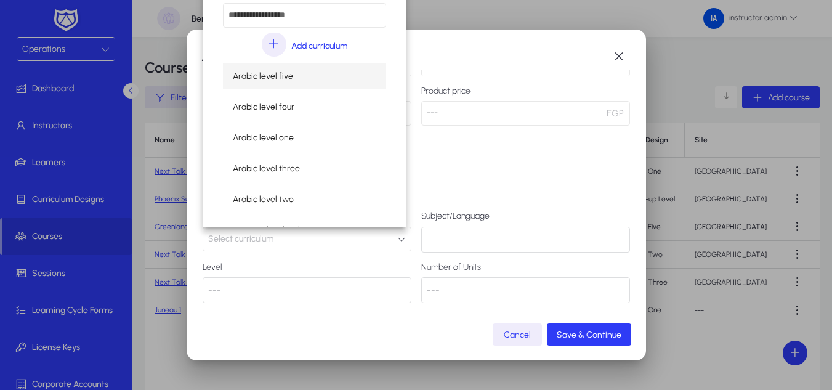
click at [272, 84] on mat-option "Arabic level five" at bounding box center [305, 76] width 164 height 26
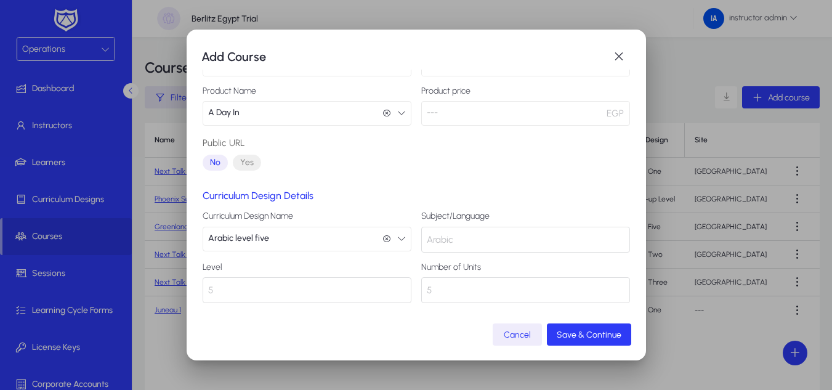
scroll to position [0, 0]
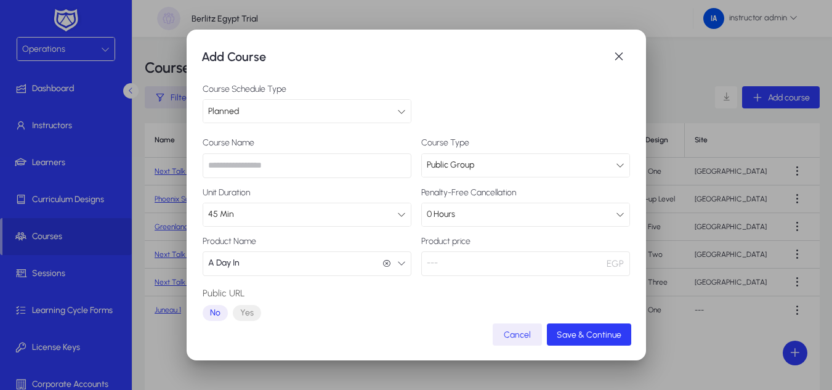
click at [490, 217] on div "0 Hours" at bounding box center [521, 214] width 189 height 16
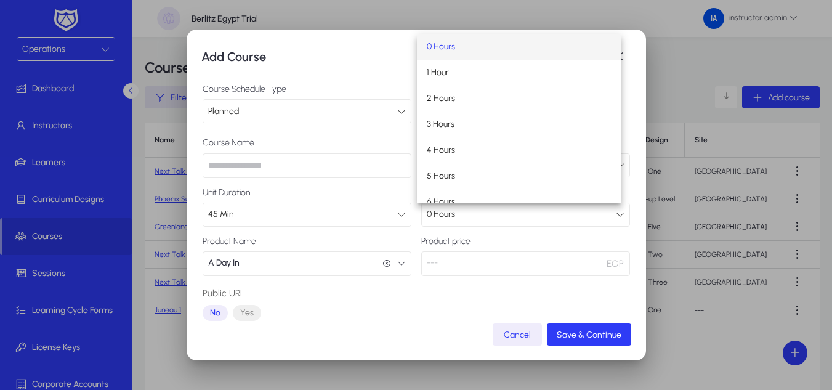
click at [490, 217] on div at bounding box center [416, 195] width 832 height 390
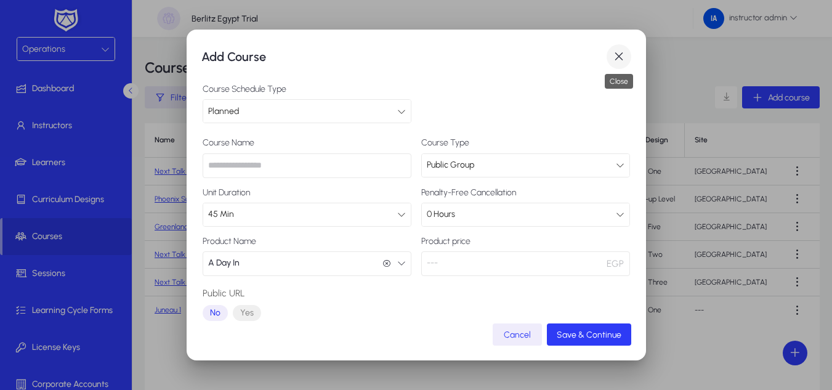
click at [613, 50] on span "button" at bounding box center [618, 56] width 25 height 25
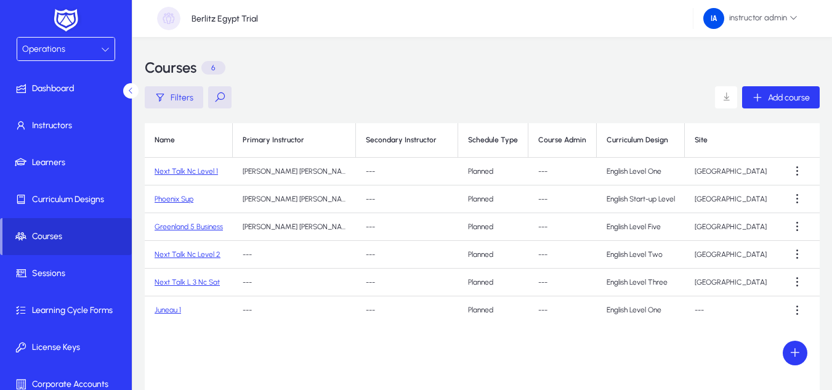
click at [54, 242] on span "Courses" at bounding box center [66, 236] width 129 height 12
click at [182, 173] on link "Next Talk Nc Level 1" at bounding box center [186, 171] width 63 height 9
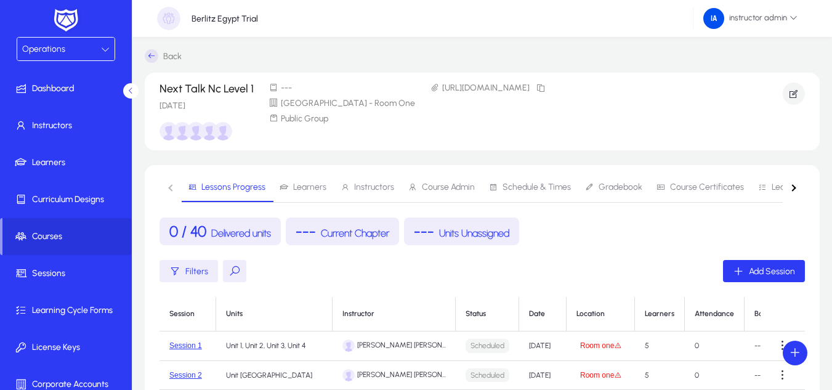
click at [795, 185] on button "button" at bounding box center [794, 187] width 22 height 30
click at [765, 185] on span "Materials" at bounding box center [762, 187] width 35 height 9
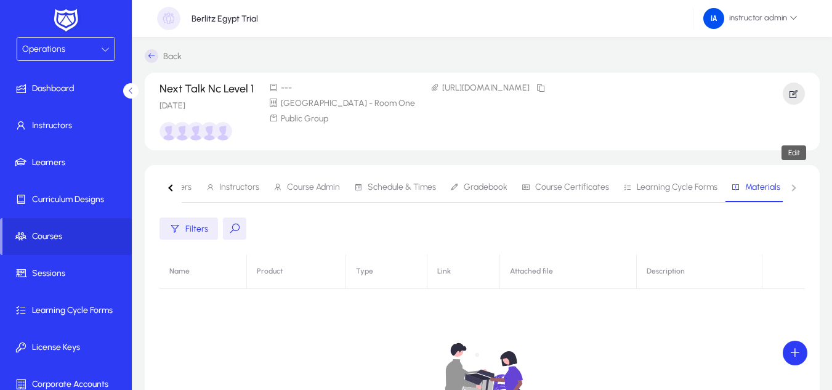
click at [788, 95] on icon "button" at bounding box center [793, 93] width 11 height 11
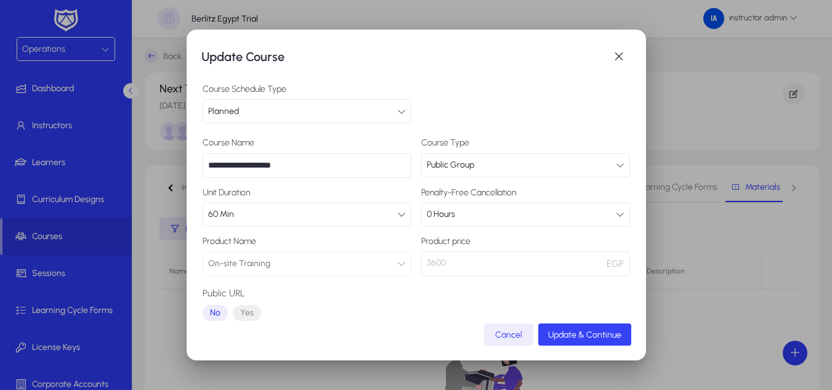
click at [574, 336] on span "Update & Continue" at bounding box center [584, 334] width 73 height 10
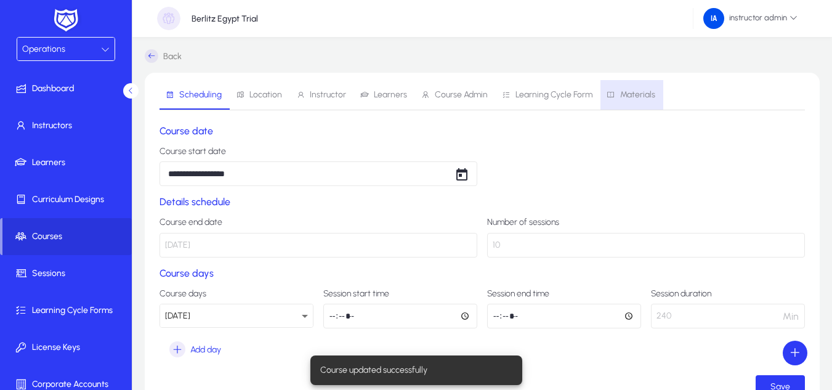
click at [621, 93] on span "Materials" at bounding box center [637, 95] width 35 height 9
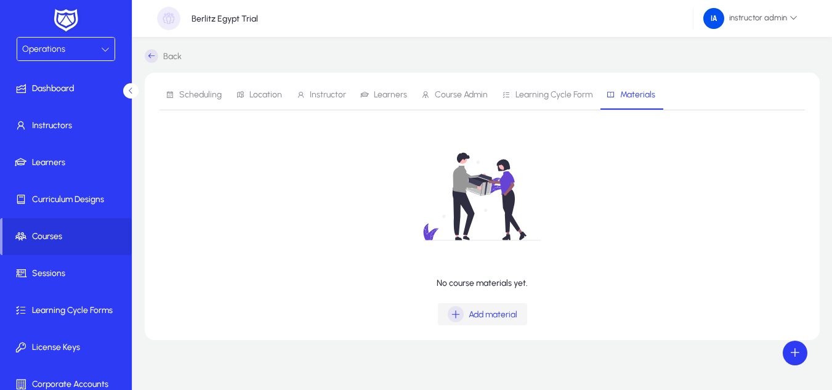
click at [511, 320] on div "Add material" at bounding box center [483, 314] width 70 height 16
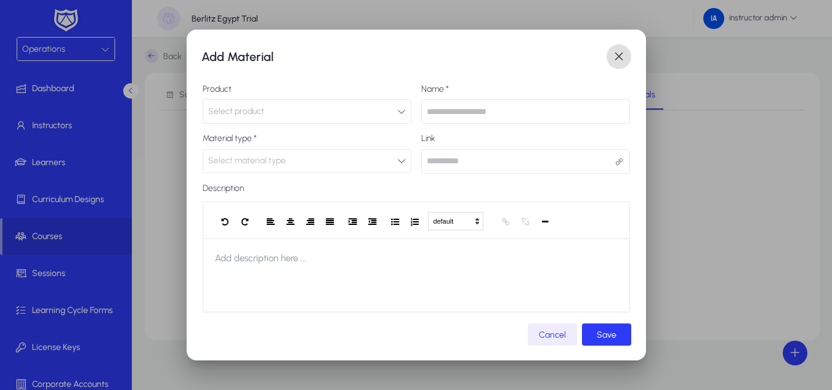
click at [388, 113] on button "Select product" at bounding box center [307, 111] width 209 height 25
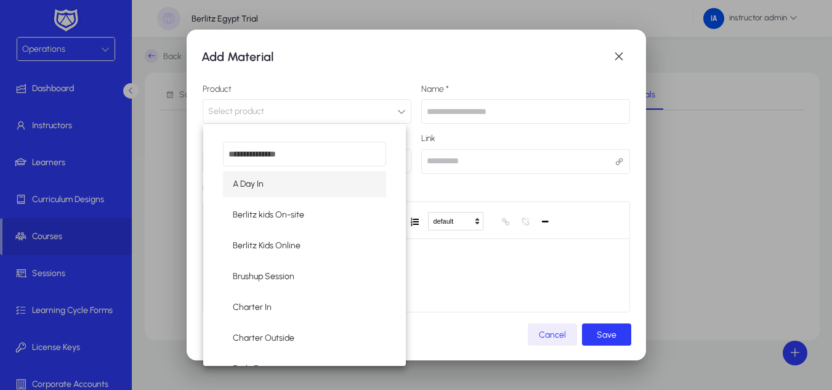
click at [389, 109] on div at bounding box center [416, 195] width 832 height 390
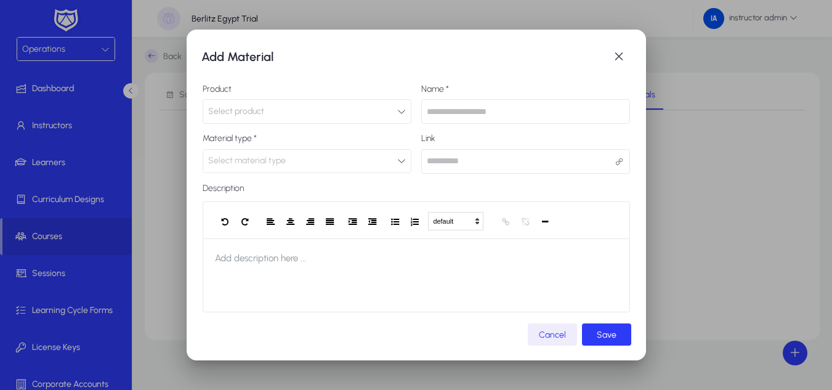
click at [338, 169] on div "Select material type" at bounding box center [302, 161] width 189 height 16
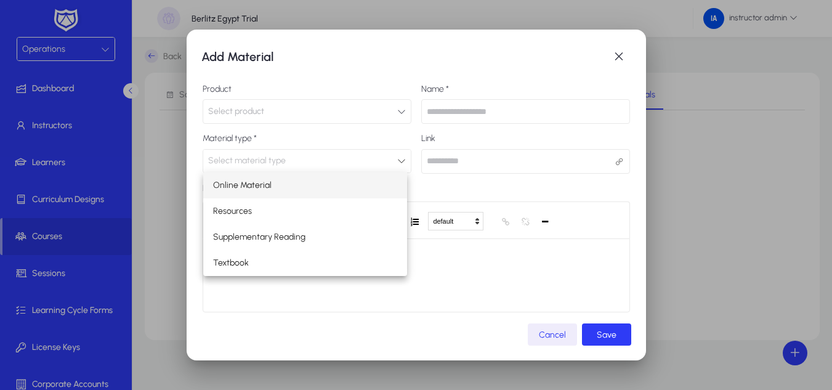
click at [621, 60] on div at bounding box center [416, 195] width 832 height 390
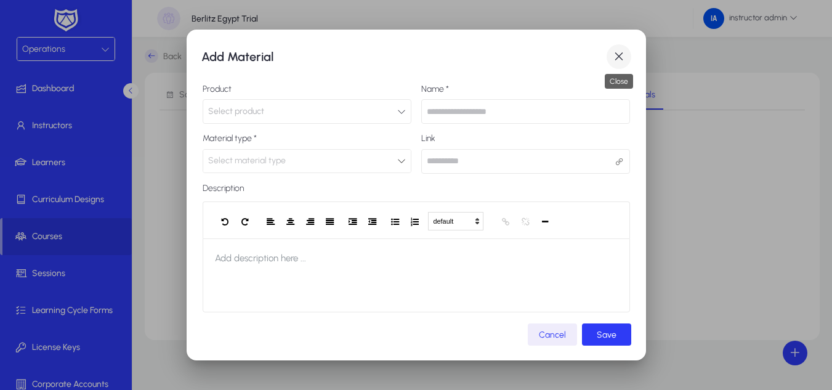
click at [621, 59] on span "button" at bounding box center [618, 56] width 25 height 25
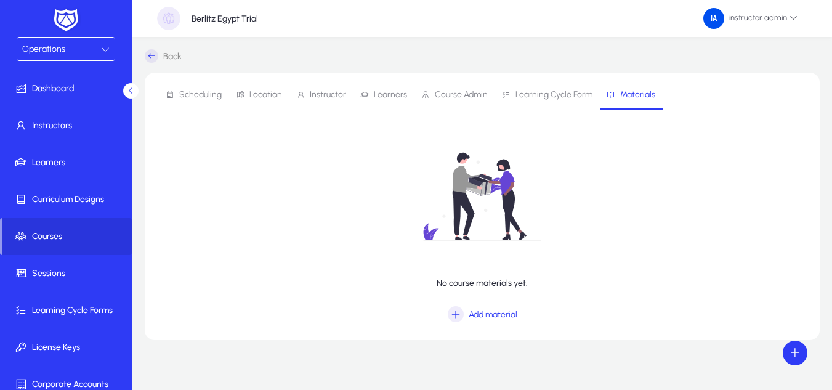
click at [387, 95] on span "Learners" at bounding box center [390, 95] width 33 height 9
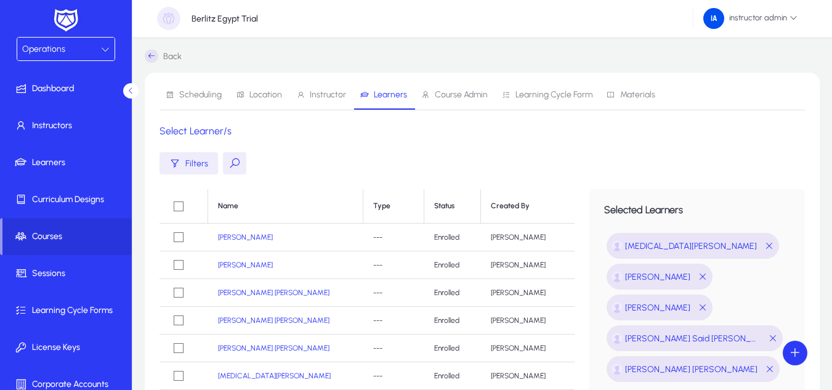
click at [155, 57] on icon at bounding box center [152, 56] width 14 height 14
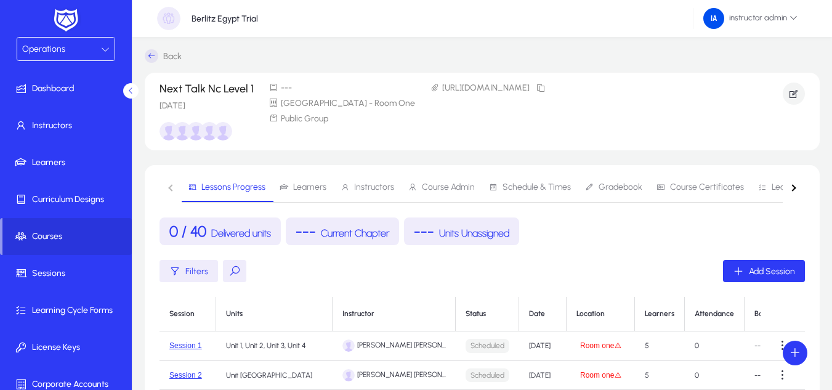
click at [320, 188] on span "Learners" at bounding box center [309, 187] width 33 height 9
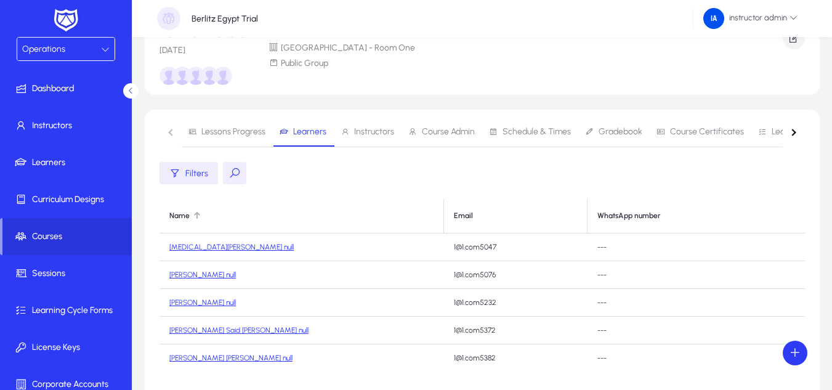
scroll to position [123, 0]
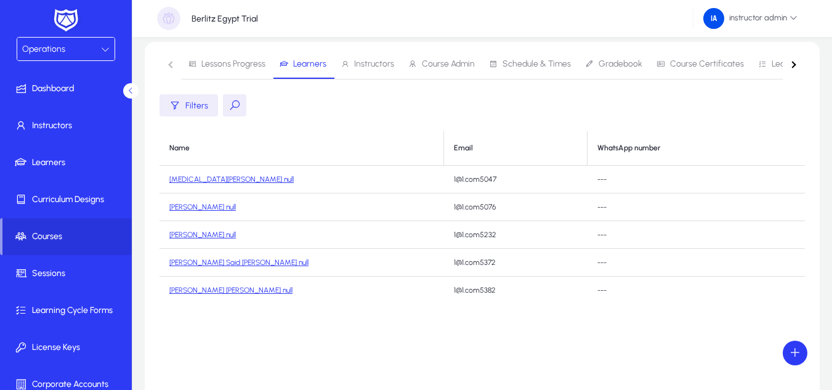
click at [244, 183] on td "Yasmin Said Mohamed null" at bounding box center [301, 180] width 284 height 28
click at [246, 182] on link "Yasmin Said Mohamed null" at bounding box center [231, 179] width 124 height 9
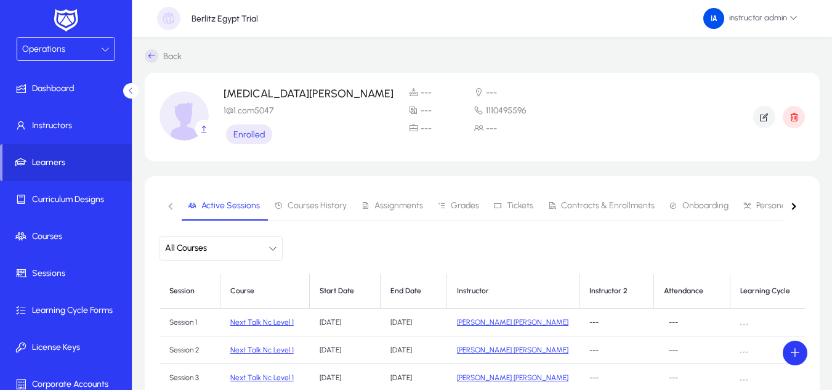
click at [799, 207] on button "button" at bounding box center [794, 206] width 22 height 30
click at [799, 207] on nav "Active Sessions Courses History Assignments Grades Tickets Contracts & Enrollme…" at bounding box center [481, 206] width 645 height 30
click at [770, 199] on span "Materials" at bounding box center [761, 206] width 49 height 30
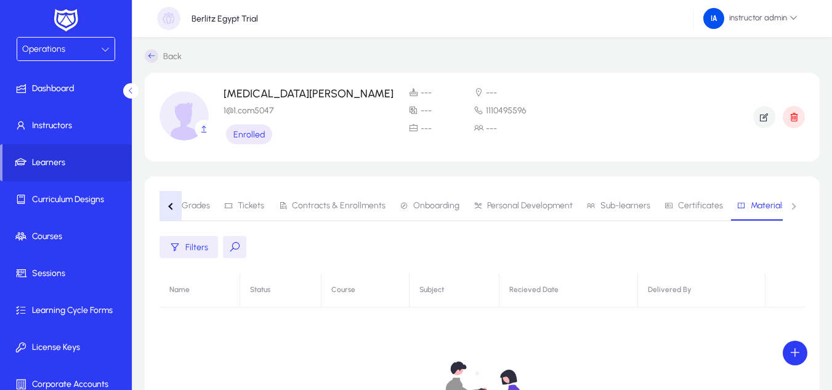
click at [163, 201] on button "button" at bounding box center [170, 206] width 22 height 30
click at [163, 201] on nav "Active Sessions Courses History Assignments Grades Tickets Contracts & Enrollme…" at bounding box center [481, 206] width 645 height 30
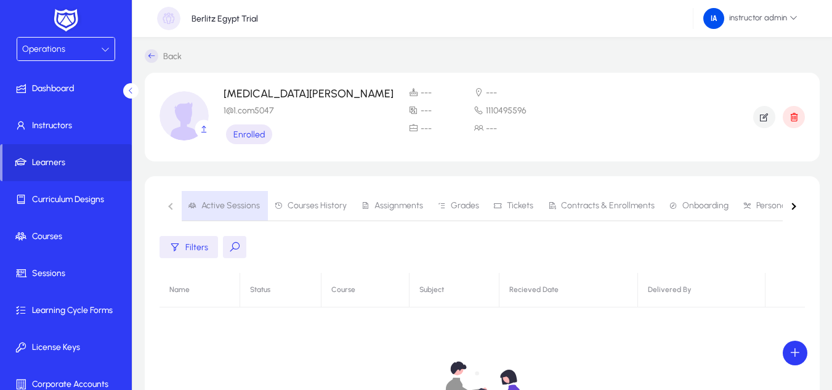
click at [249, 199] on span "Active Sessions" at bounding box center [224, 206] width 72 height 30
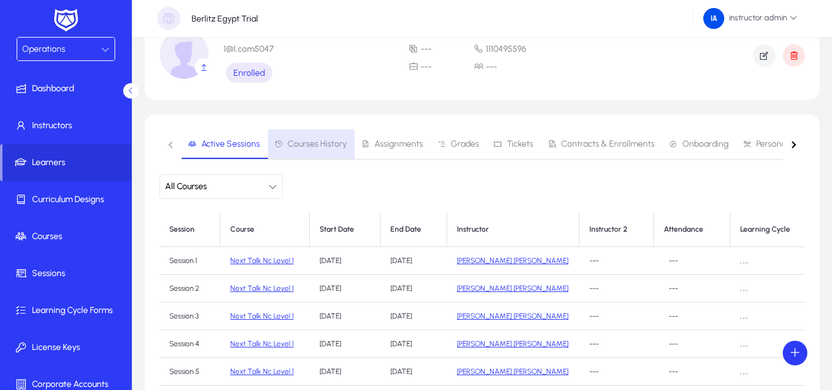
click at [302, 147] on span "Courses History" at bounding box center [317, 144] width 59 height 9
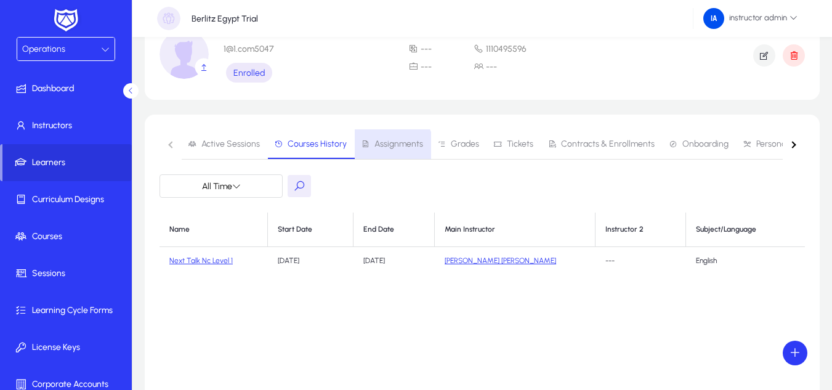
click at [387, 147] on span "Assignments" at bounding box center [398, 144] width 49 height 9
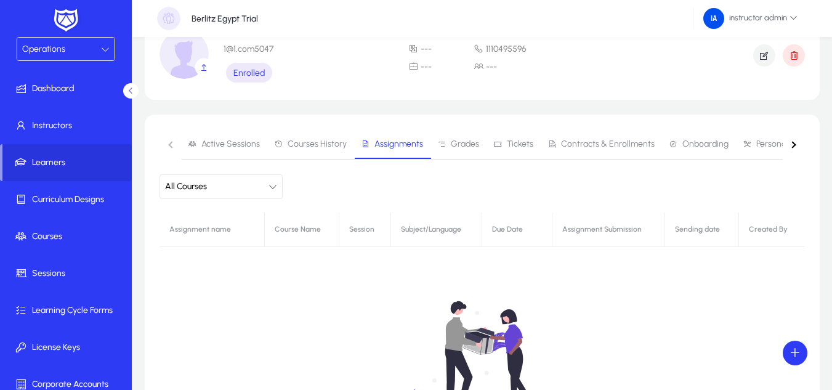
click at [214, 141] on span "Active Sessions" at bounding box center [230, 144] width 58 height 9
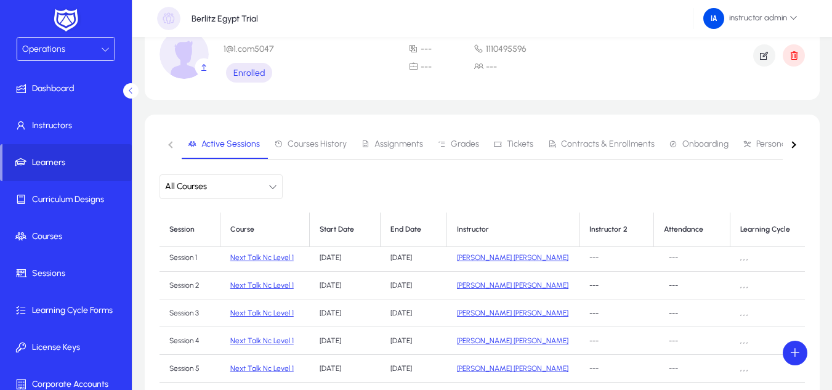
scroll to position [4, 0]
click at [780, 26] on span "instructor admin" at bounding box center [750, 18] width 94 height 21
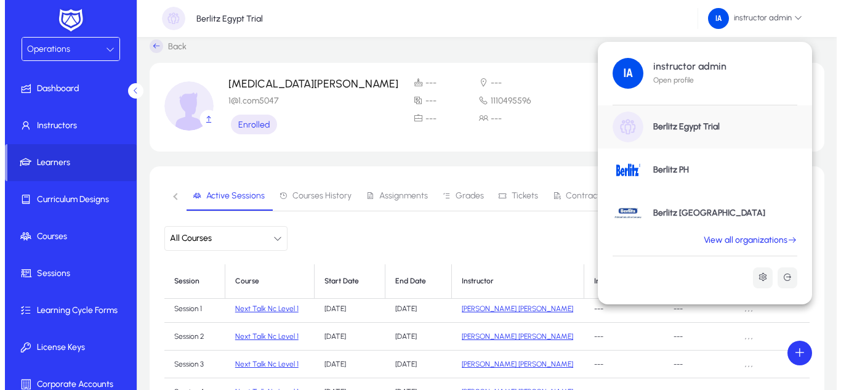
scroll to position [0, 0]
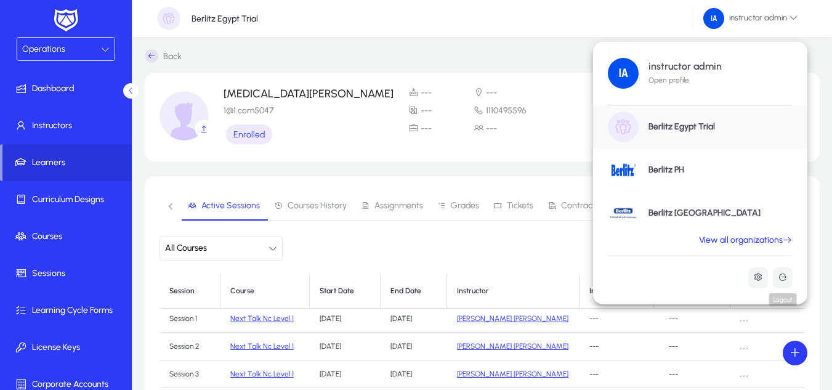
click at [782, 277] on icon at bounding box center [783, 277] width 10 height 10
